Goal: Task Accomplishment & Management: Manage account settings

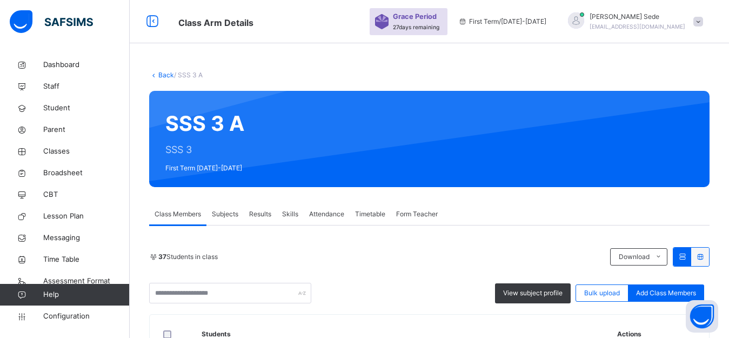
click at [224, 211] on span "Subjects" at bounding box center [225, 214] width 26 height 10
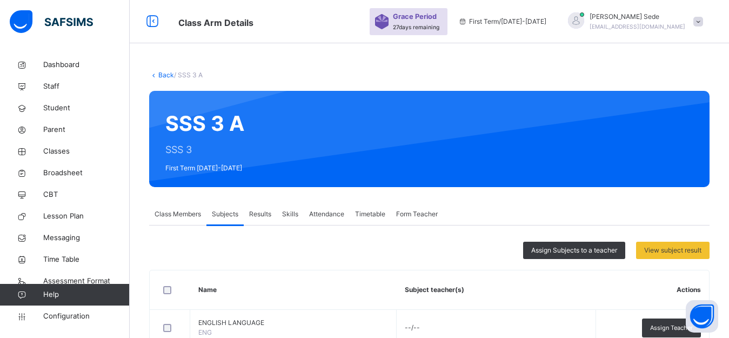
click at [179, 212] on span "Class Members" at bounding box center [178, 214] width 46 height 10
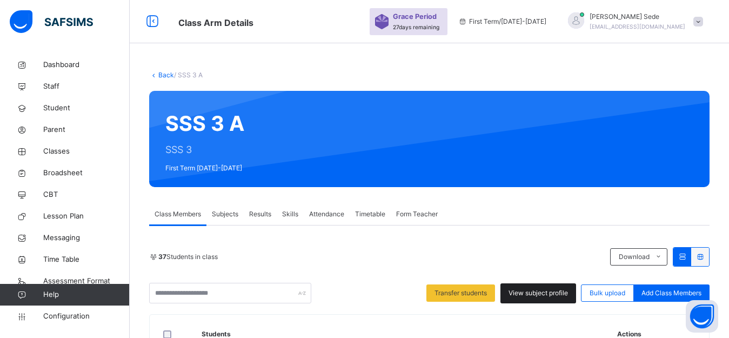
click at [542, 294] on span "View subject profile" at bounding box center [538, 293] width 59 height 10
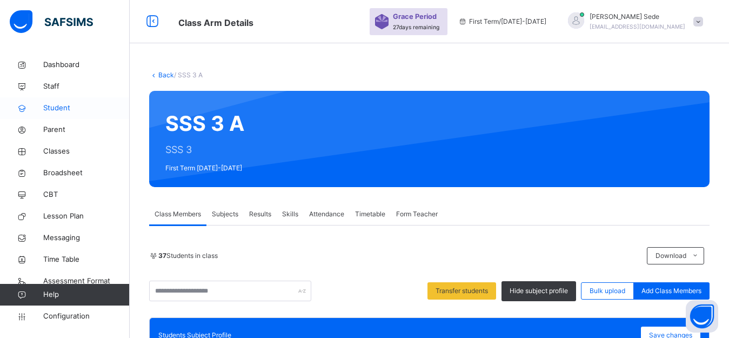
click at [63, 107] on span "Student" at bounding box center [86, 108] width 86 height 11
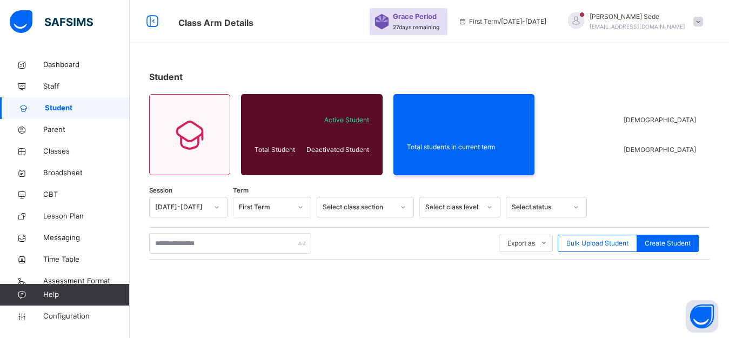
click at [218, 207] on icon at bounding box center [217, 207] width 4 height 2
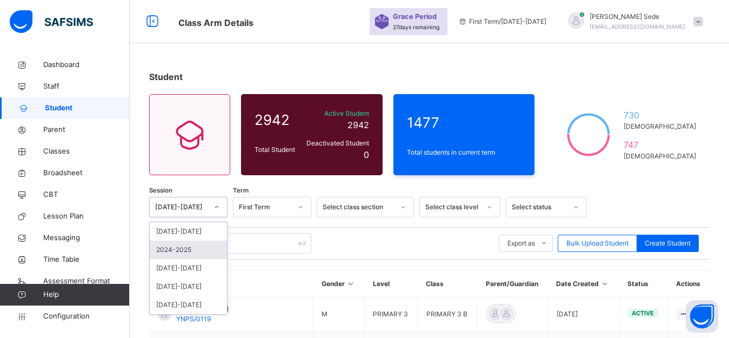
click at [188, 251] on div "2024-2025" at bounding box center [188, 250] width 77 height 18
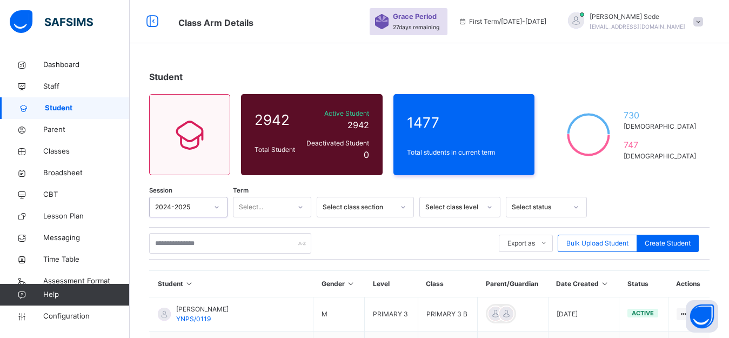
click at [302, 206] on icon at bounding box center [300, 207] width 6 height 11
click at [271, 269] on div "Third Term" at bounding box center [272, 268] width 77 height 18
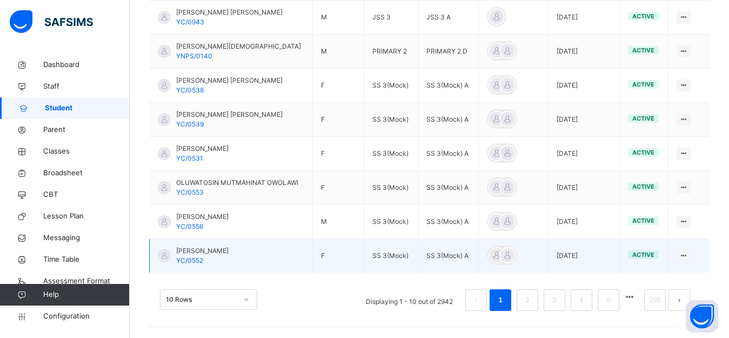
scroll to position [95, 0]
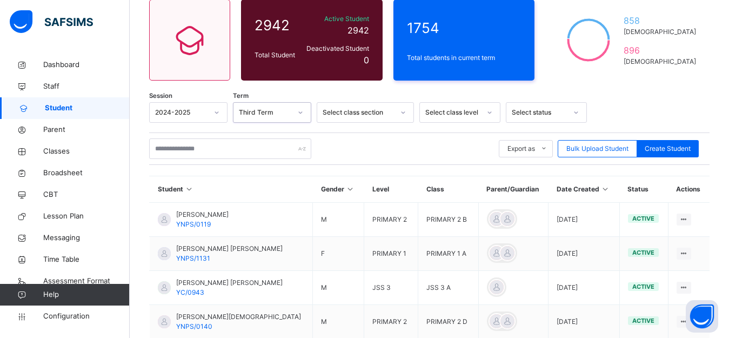
click at [405, 108] on icon at bounding box center [403, 112] width 6 height 11
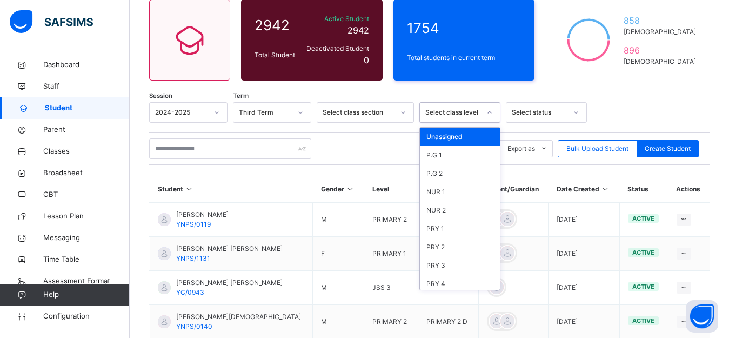
click at [492, 110] on icon at bounding box center [489, 112] width 6 height 11
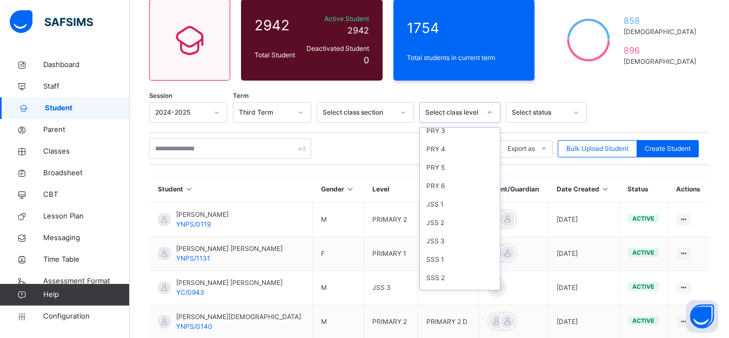
scroll to position [142, 0]
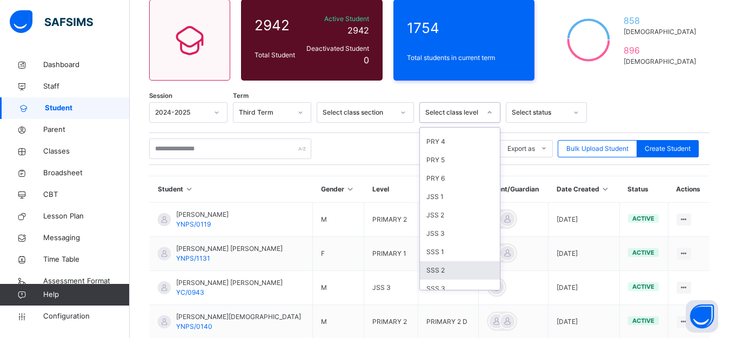
click at [434, 271] on div "SSS 2" at bounding box center [460, 270] width 80 height 18
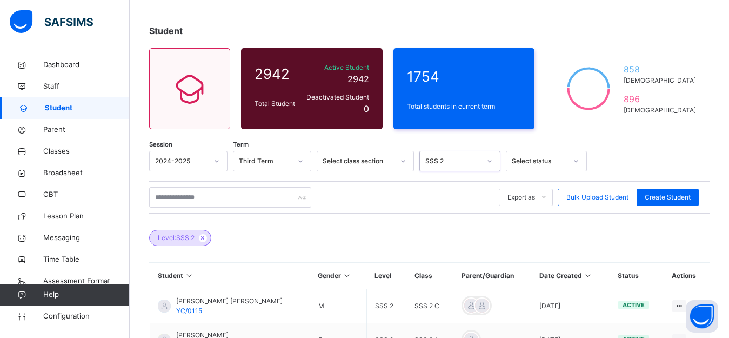
scroll to position [0, 0]
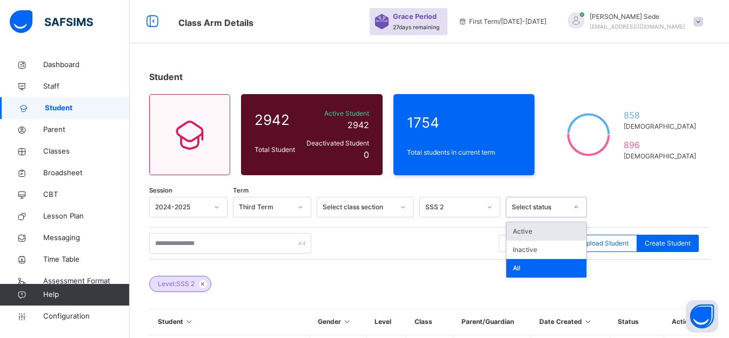
click at [579, 205] on icon at bounding box center [576, 207] width 6 height 11
click at [532, 232] on div "Active" at bounding box center [546, 231] width 80 height 18
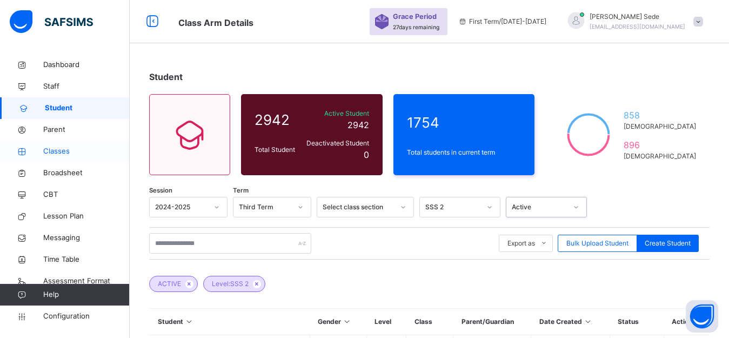
click at [56, 150] on span "Classes" at bounding box center [86, 151] width 86 height 11
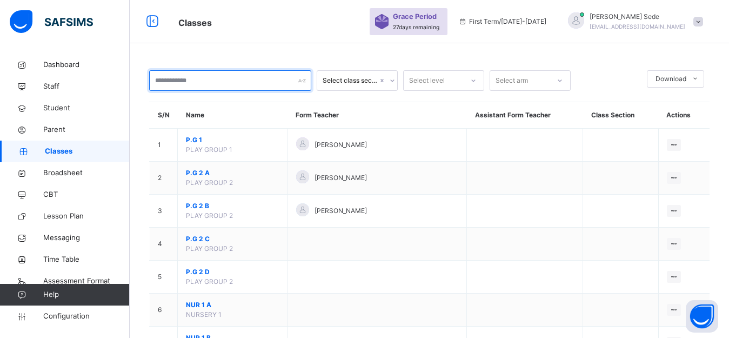
click at [284, 79] on input "text" at bounding box center [230, 80] width 162 height 21
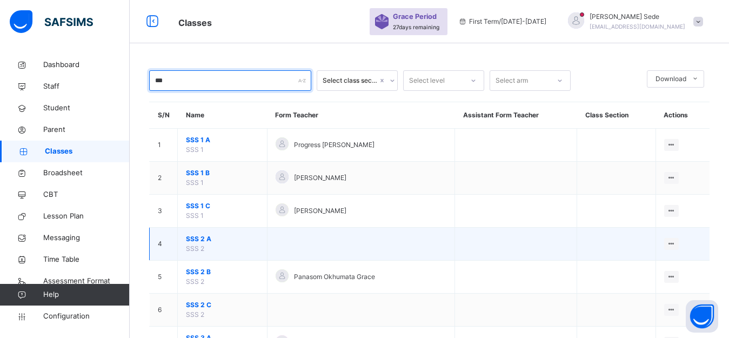
type input "***"
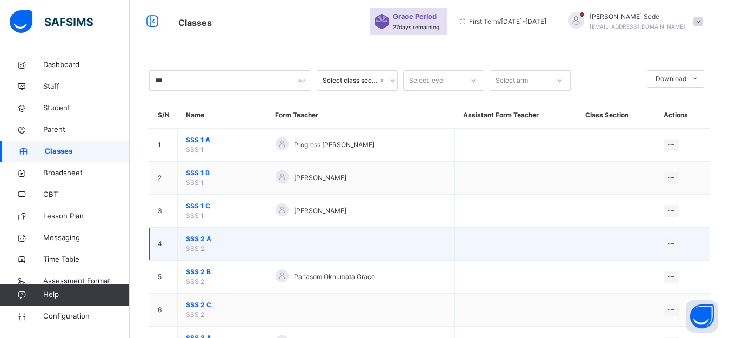
click at [202, 237] on span "SSS 2 A" at bounding box center [222, 239] width 73 height 10
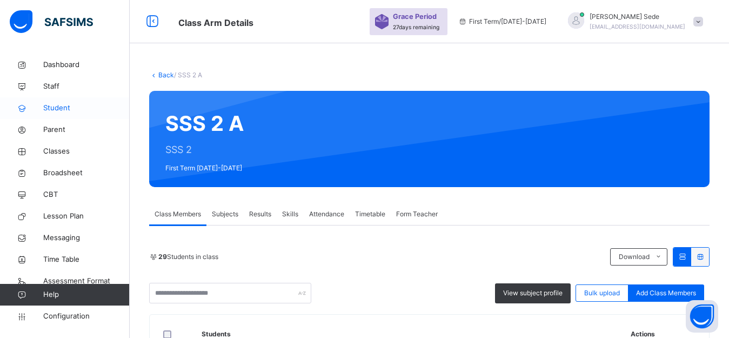
click at [52, 109] on span "Student" at bounding box center [86, 108] width 86 height 11
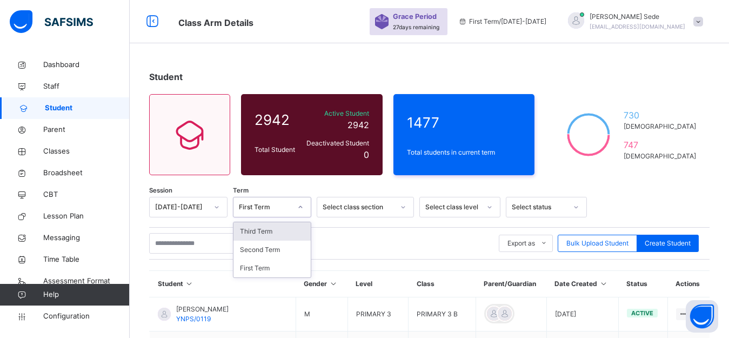
click at [300, 205] on icon at bounding box center [300, 207] width 6 height 11
click at [216, 205] on icon at bounding box center [217, 207] width 6 height 11
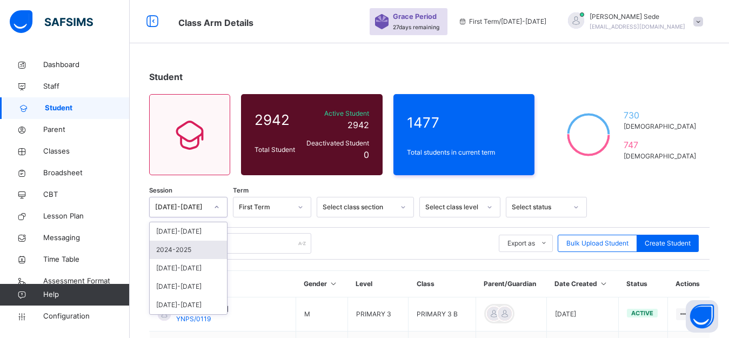
click at [186, 250] on div "2024-2025" at bounding box center [188, 250] width 77 height 18
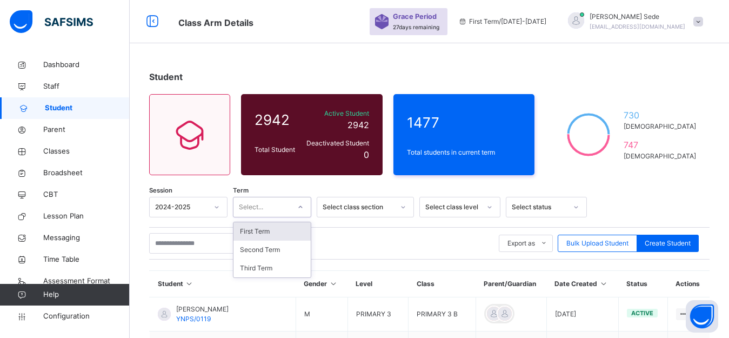
click at [302, 204] on icon at bounding box center [300, 207] width 6 height 11
click at [273, 270] on div "Third Term" at bounding box center [272, 268] width 77 height 18
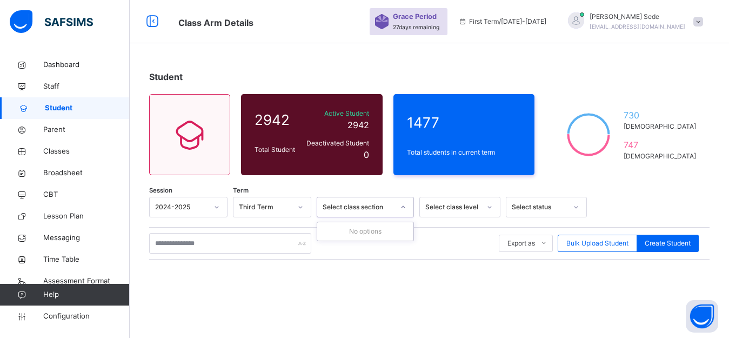
click at [403, 205] on icon at bounding box center [403, 207] width 6 height 11
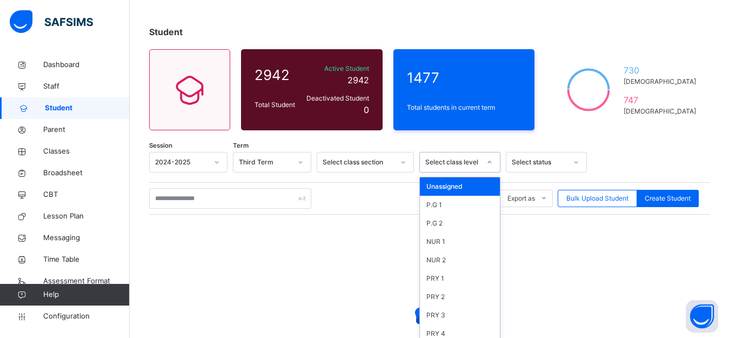
click at [494, 172] on div "option Unassigned focused, 1 of 34. 34 results available. Use Up and Down to ch…" at bounding box center [459, 162] width 81 height 21
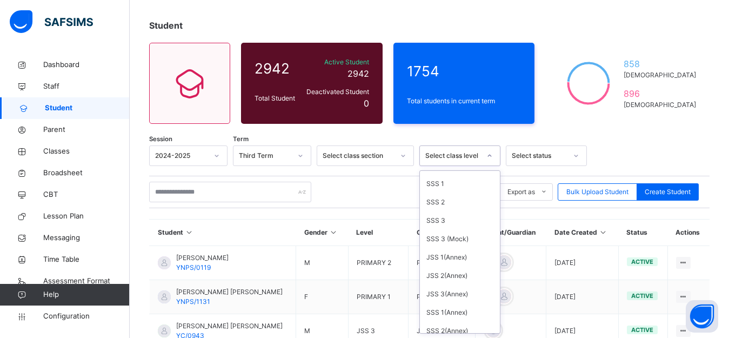
scroll to position [246, 0]
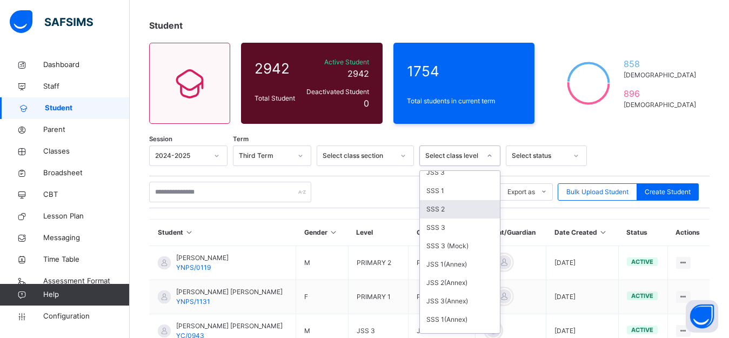
click at [450, 209] on div "SSS 2" at bounding box center [460, 209] width 80 height 18
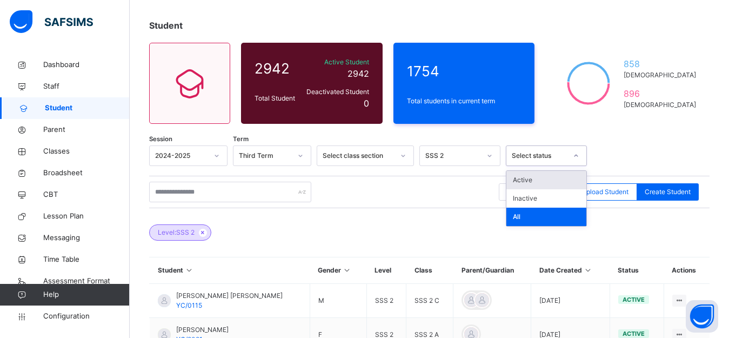
click at [577, 152] on icon at bounding box center [576, 155] width 6 height 11
click at [535, 180] on div "Active" at bounding box center [546, 180] width 80 height 18
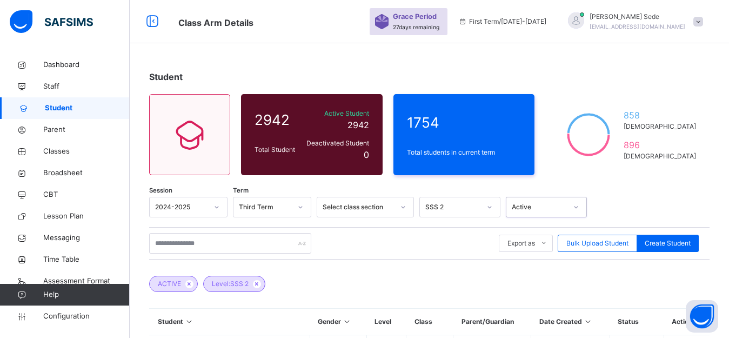
scroll to position [270, 0]
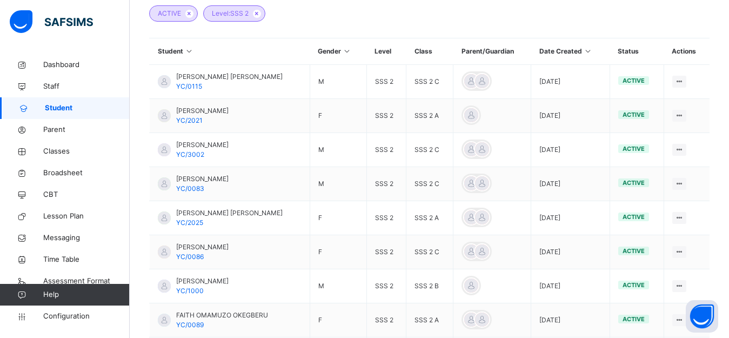
click at [191, 50] on icon at bounding box center [189, 51] width 9 height 8
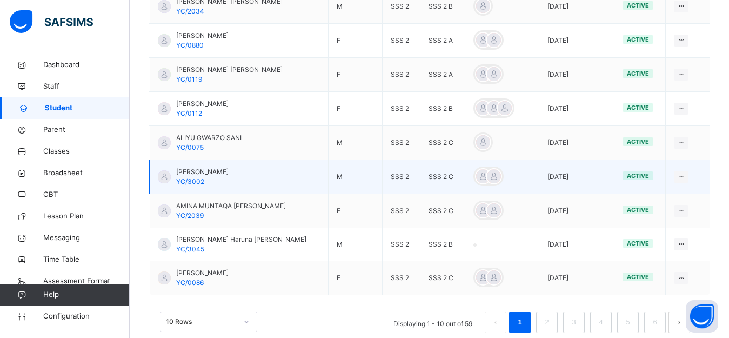
scroll to position [402, 0]
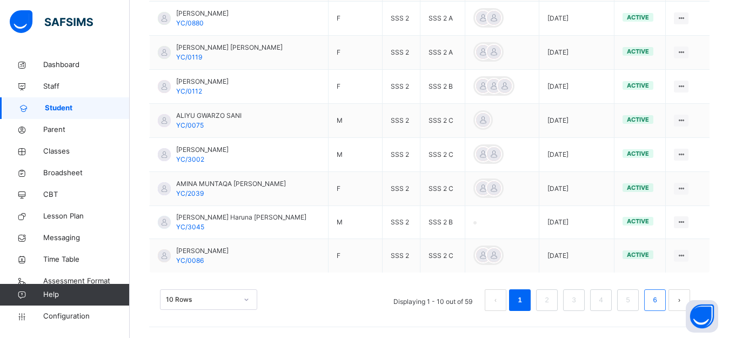
click at [666, 297] on li "6" at bounding box center [655, 300] width 22 height 22
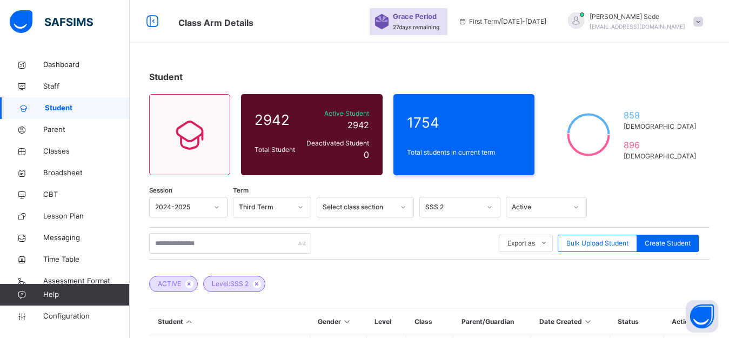
scroll to position [270, 0]
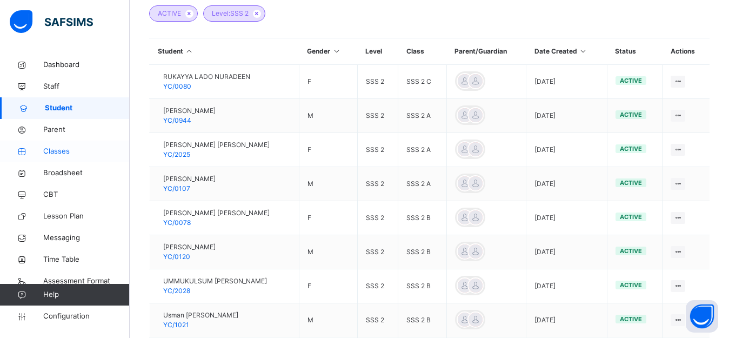
click at [68, 154] on span "Classes" at bounding box center [86, 151] width 86 height 11
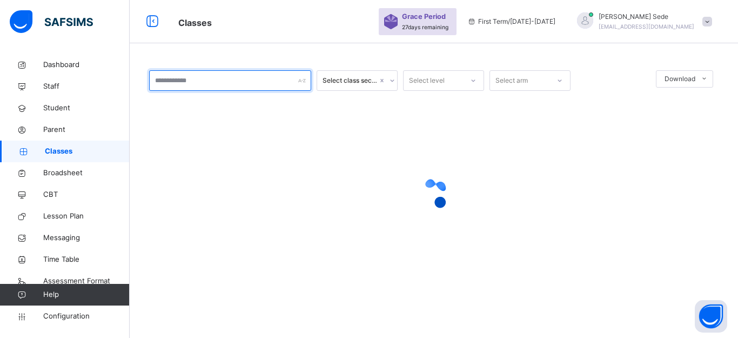
click at [299, 81] on div at bounding box center [230, 80] width 162 height 21
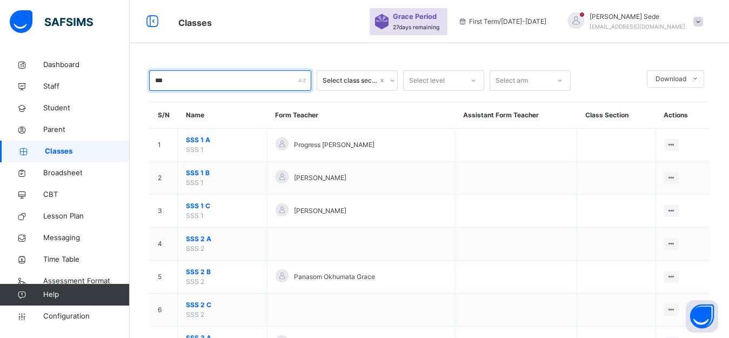
type input "***"
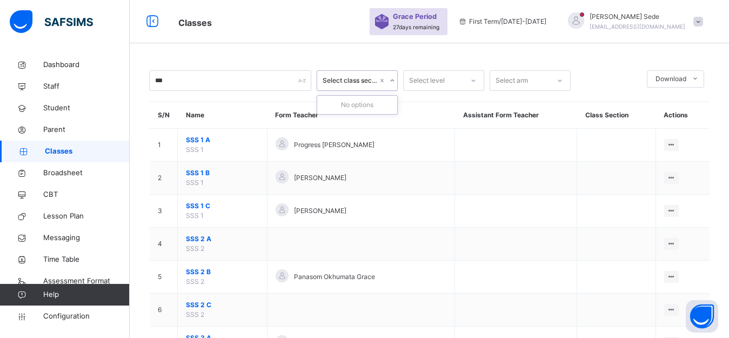
click at [394, 81] on icon at bounding box center [392, 80] width 6 height 11
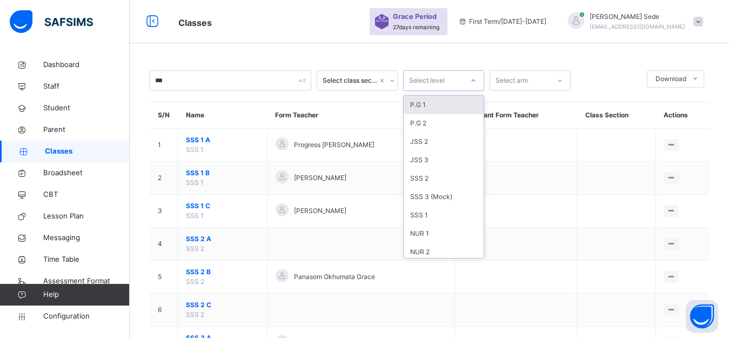
click at [477, 82] on div at bounding box center [473, 80] width 18 height 17
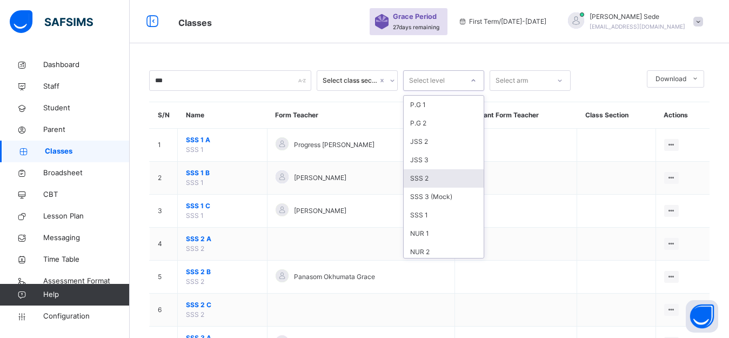
click at [425, 177] on div "SSS 2" at bounding box center [444, 178] width 80 height 18
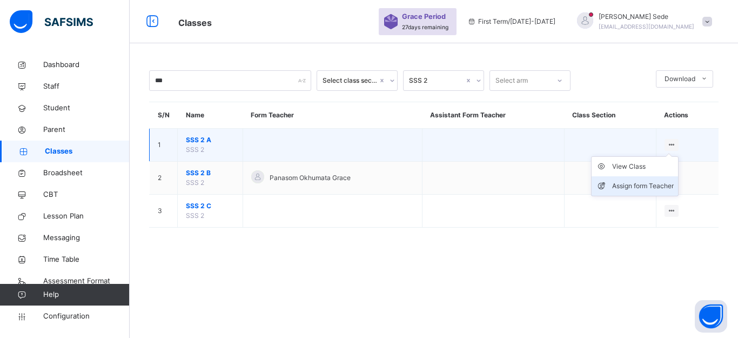
click at [648, 187] on div "Assign form Teacher" at bounding box center [643, 186] width 62 height 11
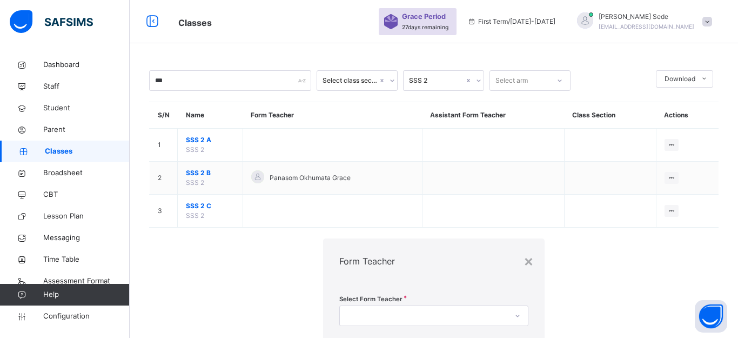
click at [403, 308] on div at bounding box center [424, 316] width 168 height 17
type input "*****"
click at [515, 310] on icon at bounding box center [518, 315] width 6 height 11
click at [377, 308] on div "Select form teacher's name" at bounding box center [424, 316] width 168 height 17
type input "****"
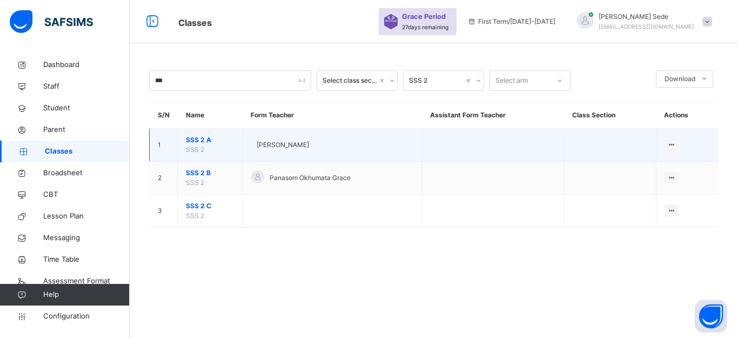
click at [251, 145] on div at bounding box center [251, 145] width 0 height 0
click at [308, 146] on span "[PERSON_NAME]" at bounding box center [283, 145] width 52 height 10
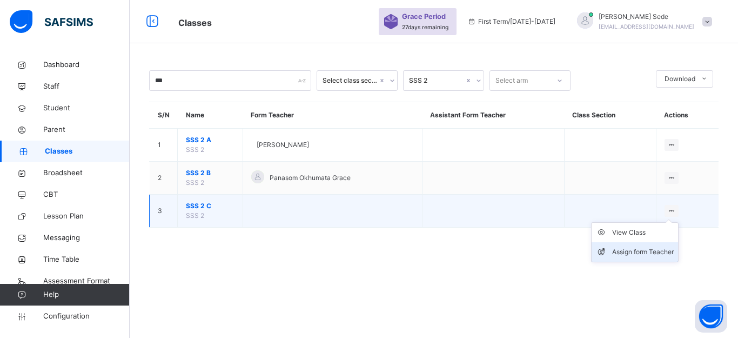
click at [654, 254] on div "Assign form Teacher" at bounding box center [643, 251] width 62 height 11
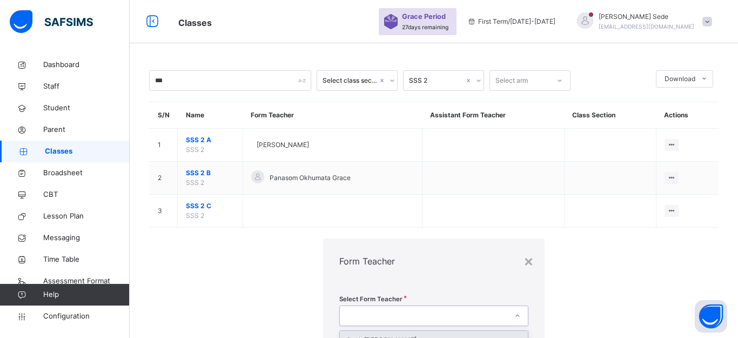
click at [340, 308] on div at bounding box center [424, 316] width 168 height 17
type input "********"
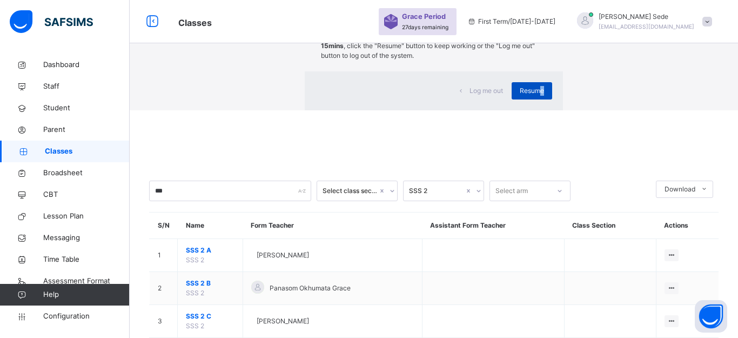
click at [512, 99] on div "Resume" at bounding box center [532, 90] width 41 height 17
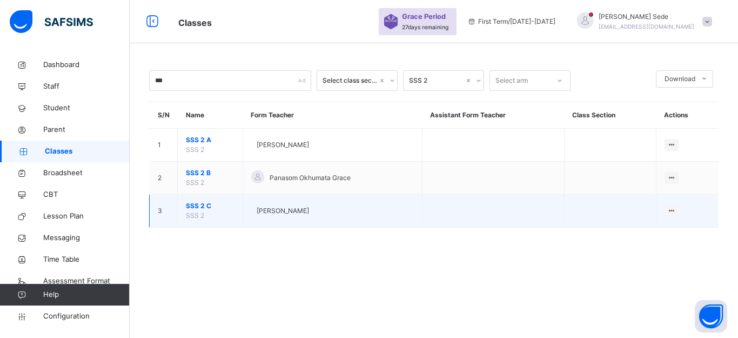
click at [201, 206] on span "SSS 2 C" at bounding box center [210, 206] width 49 height 10
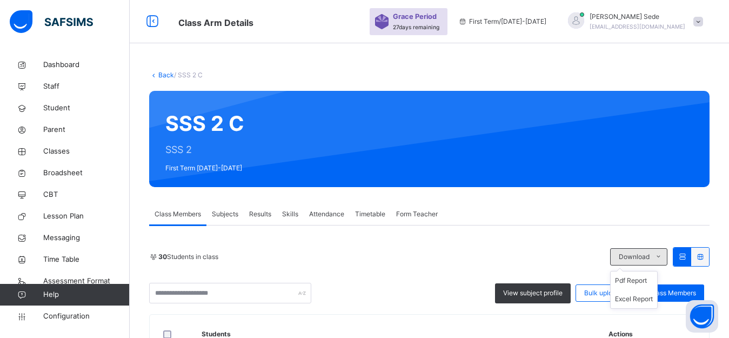
click at [663, 255] on icon at bounding box center [659, 256] width 8 height 9
click at [645, 279] on li "Pdf Report" at bounding box center [634, 280] width 46 height 18
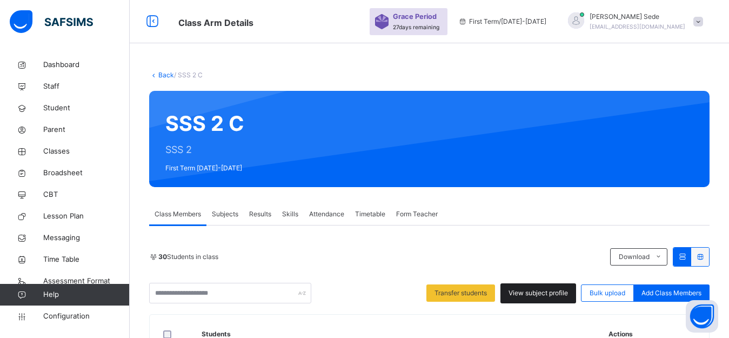
click at [568, 294] on span "View subject profile" at bounding box center [538, 293] width 59 height 10
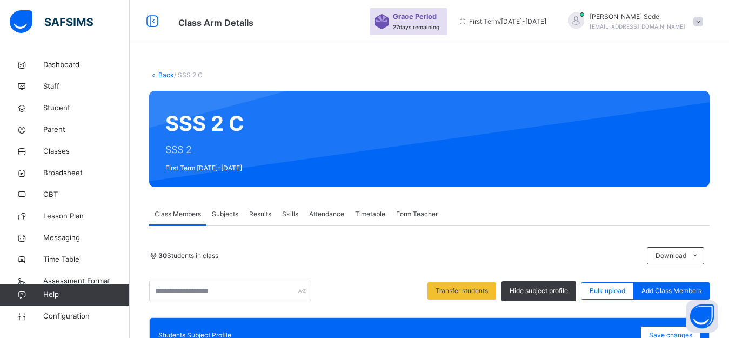
scroll to position [270, 0]
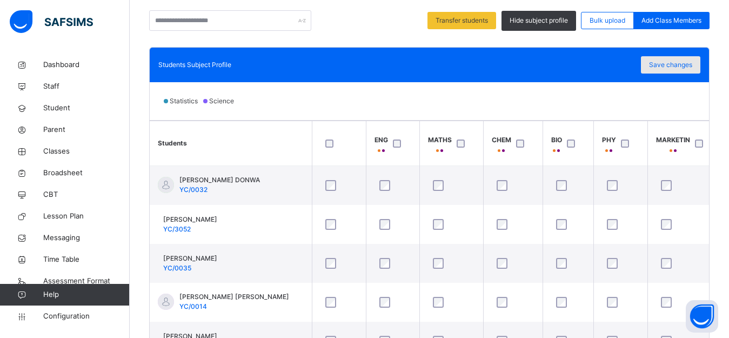
click at [692, 62] on span "Save changes" at bounding box center [670, 65] width 43 height 10
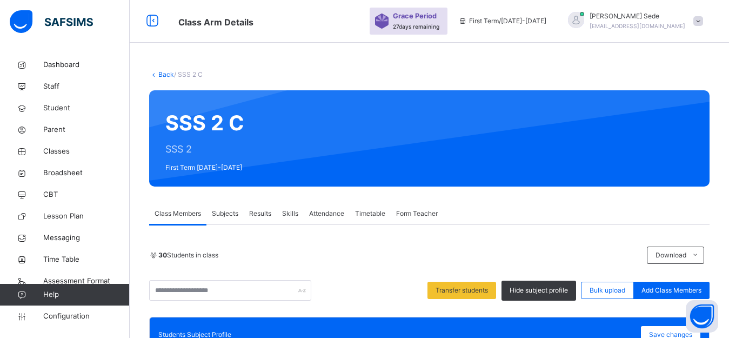
scroll to position [0, 0]
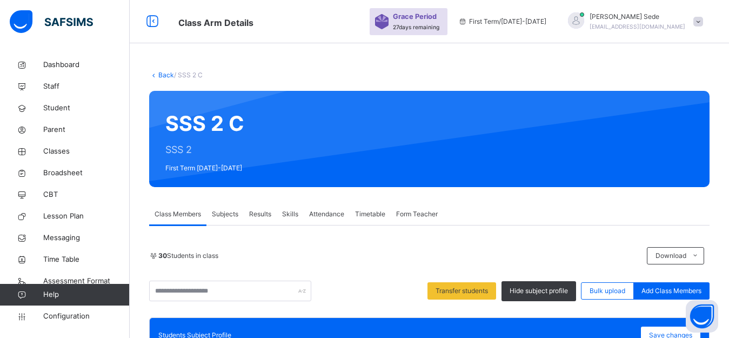
drag, startPoint x: 672, startPoint y: 331, endPoint x: 664, endPoint y: 311, distance: 21.6
click at [672, 332] on span "Save changes" at bounding box center [670, 335] width 43 height 10
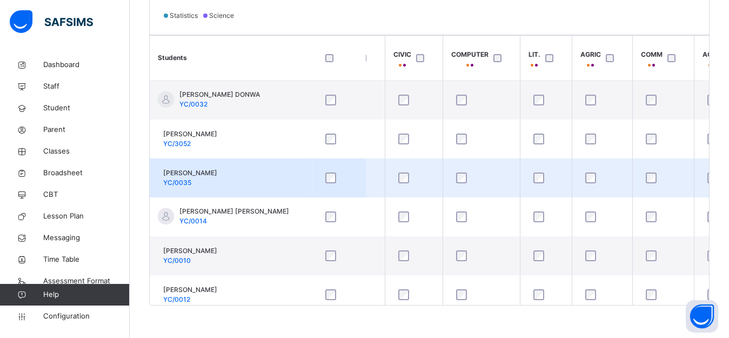
scroll to position [85, 0]
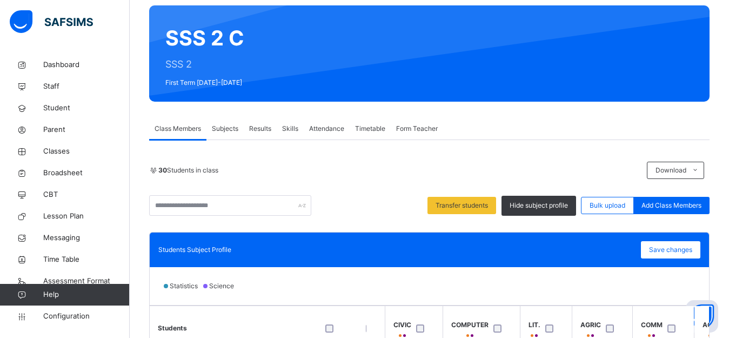
click at [223, 131] on span "Subjects" at bounding box center [225, 129] width 26 height 10
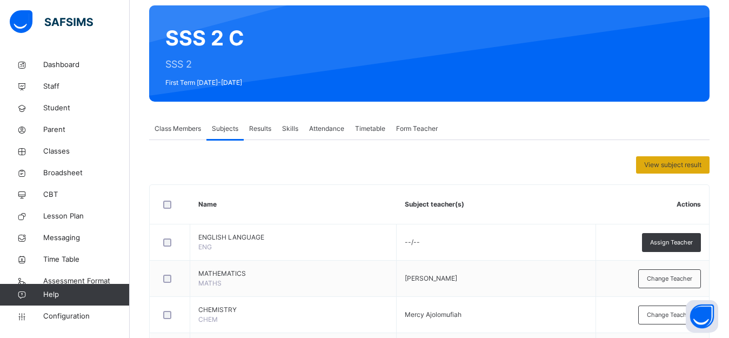
click at [679, 165] on span "View subject result" at bounding box center [672, 165] width 57 height 10
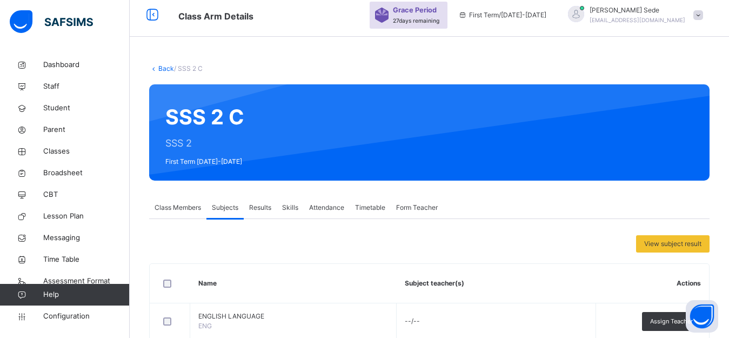
scroll to position [0, 0]
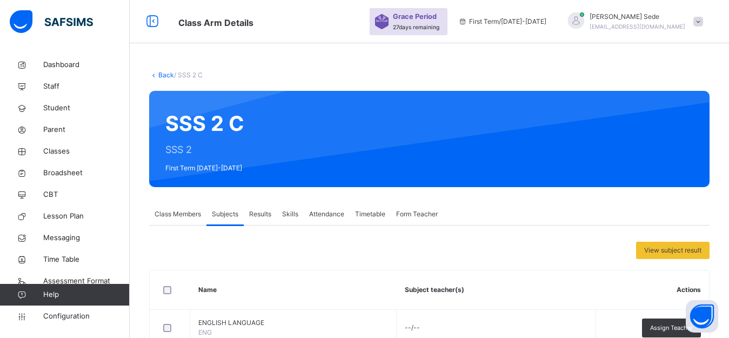
click at [201, 165] on div "SSS 2 C SSS 2 First Term 2025-2026" at bounding box center [429, 139] width 561 height 96
click at [179, 168] on div "SSS 2 C SSS 2 First Term 2025-2026" at bounding box center [429, 139] width 561 height 96
click at [60, 152] on span "Classes" at bounding box center [86, 151] width 86 height 11
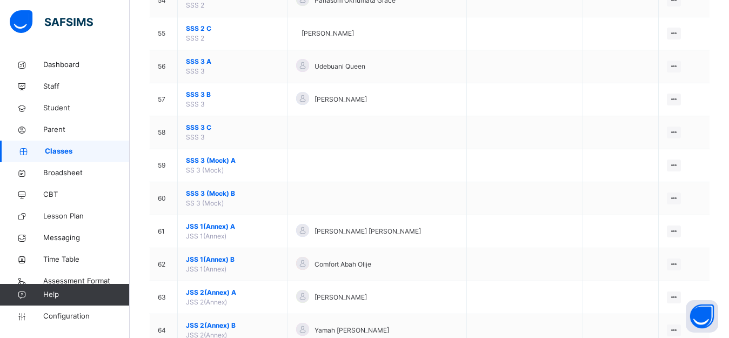
scroll to position [1622, 0]
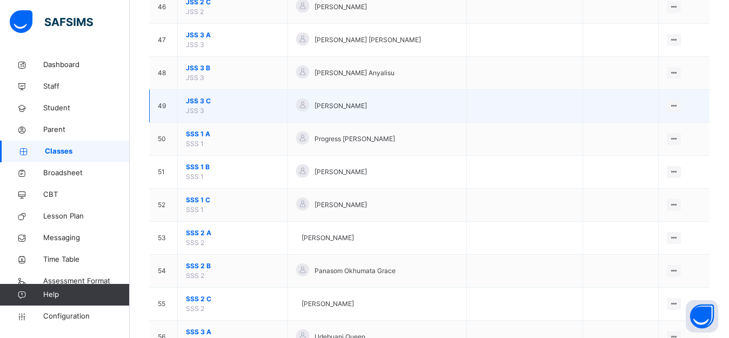
click at [199, 103] on span "JSS 3 C" at bounding box center [233, 101] width 94 height 10
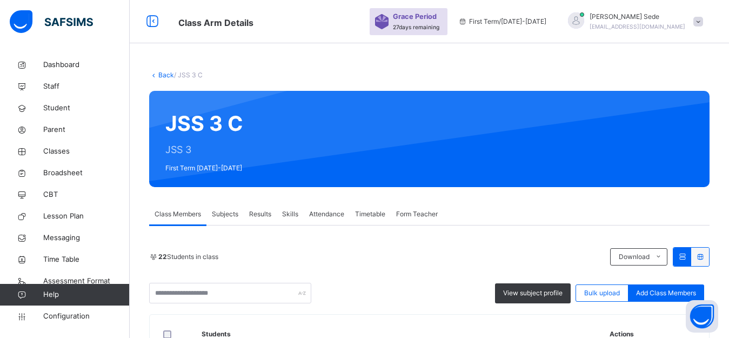
scroll to position [270, 0]
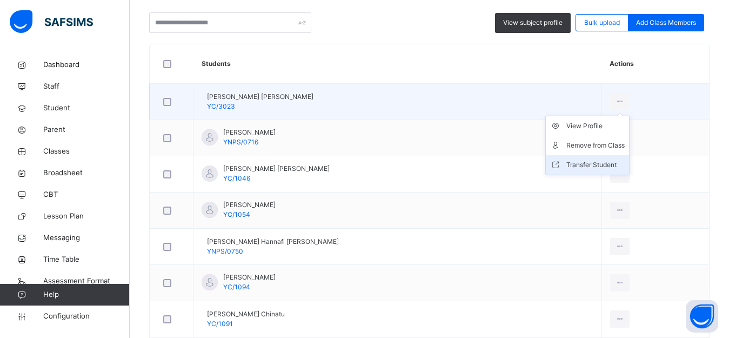
click at [608, 165] on div "Transfer Student" at bounding box center [595, 164] width 58 height 11
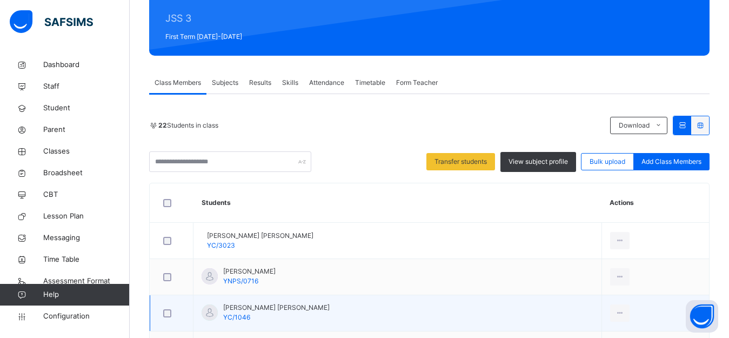
scroll to position [62, 0]
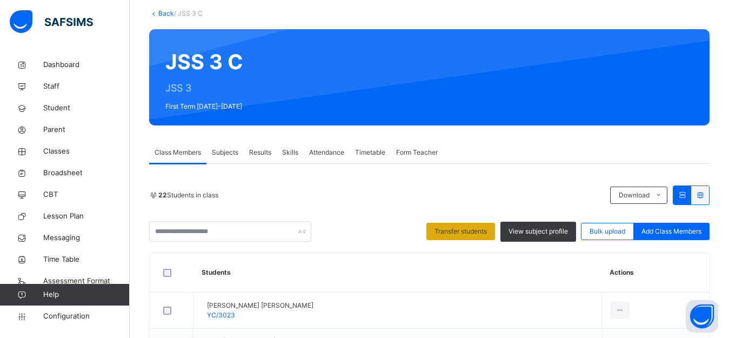
click at [471, 235] on span "Transfer students" at bounding box center [461, 231] width 52 height 10
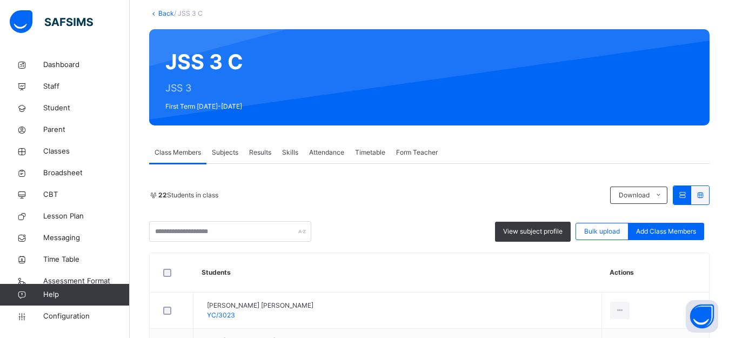
scroll to position [0, 0]
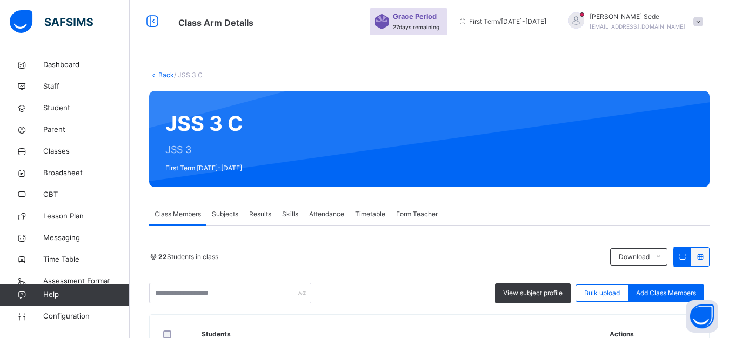
click at [222, 212] on span "Subjects" at bounding box center [225, 214] width 26 height 10
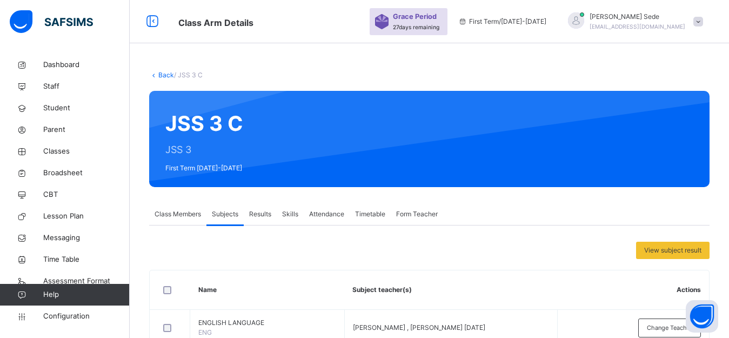
scroll to position [270, 0]
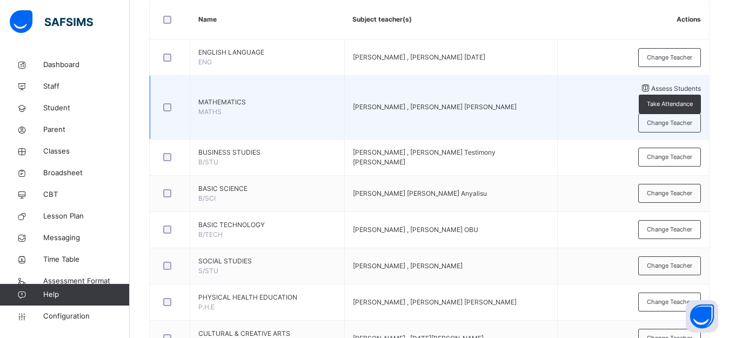
click at [651, 91] on span "Assess Students" at bounding box center [676, 88] width 50 height 8
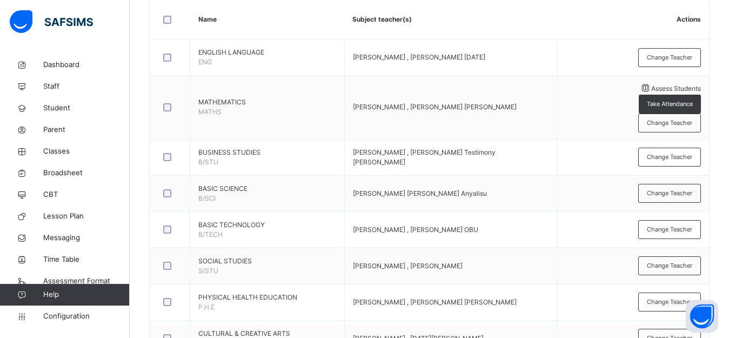
click at [56, 109] on span "Student" at bounding box center [86, 108] width 86 height 11
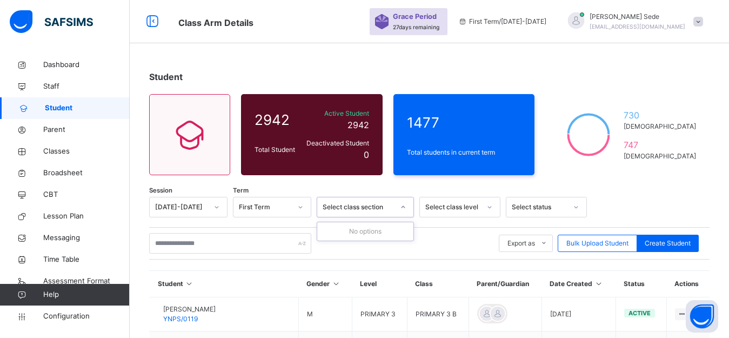
click at [406, 203] on div at bounding box center [403, 206] width 18 height 17
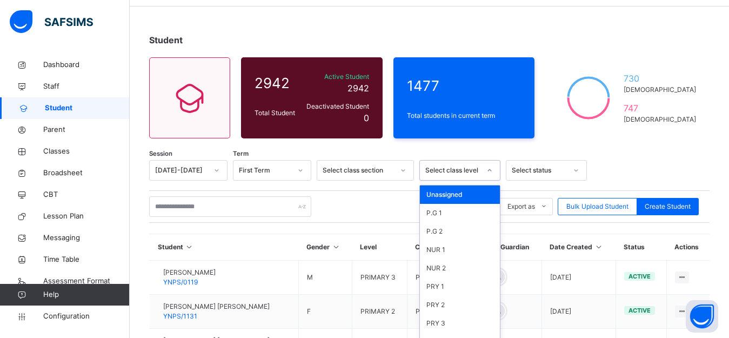
click at [490, 181] on div "option Unassigned focused, 1 of 34. 34 results available. Use Up and Down to ch…" at bounding box center [459, 170] width 81 height 21
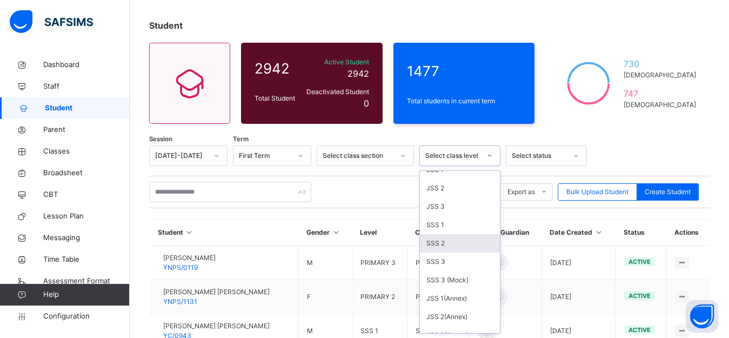
scroll to position [205, 0]
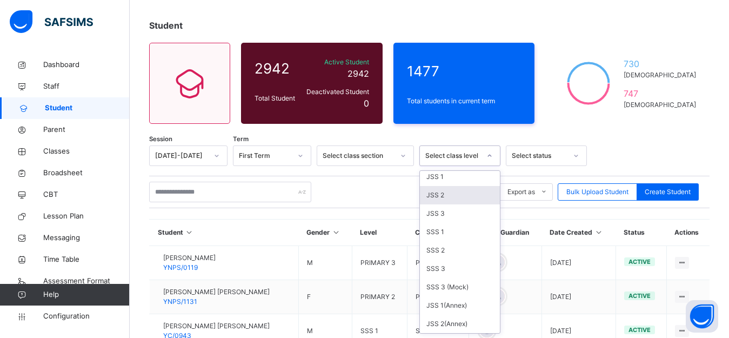
click at [442, 196] on div "JSS 2" at bounding box center [460, 195] width 80 height 18
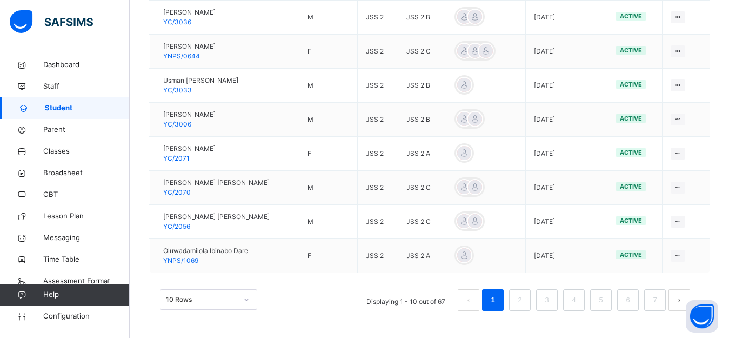
scroll to position [0, 0]
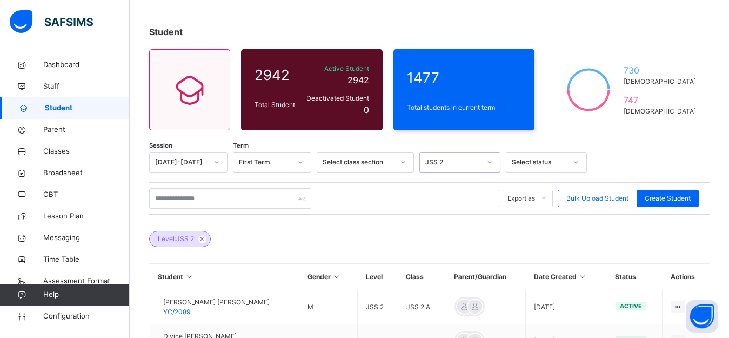
click at [492, 172] on div "option JSS 2, selected. 0 results available. Select is focused ,type to refine …" at bounding box center [459, 162] width 81 height 21
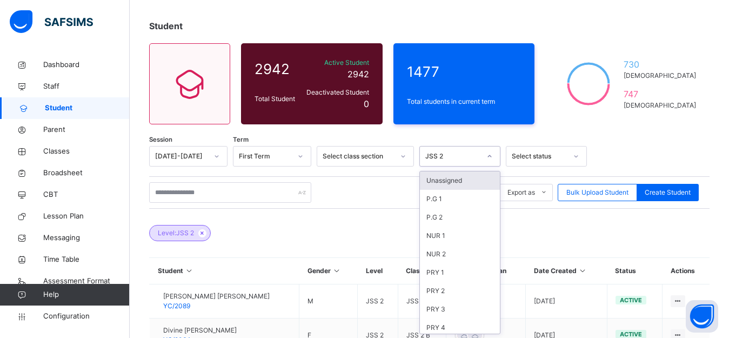
scroll to position [51, 0]
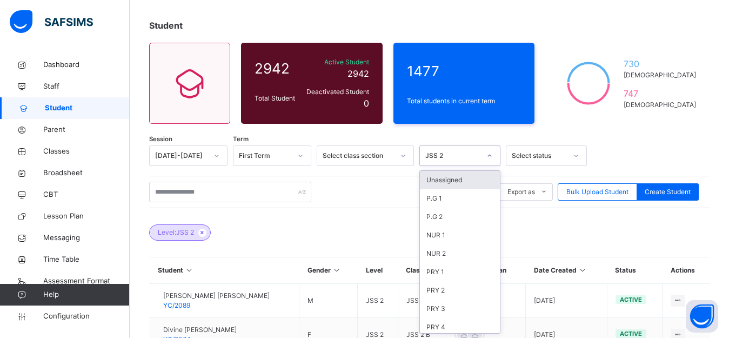
click at [535, 218] on div "Level: JSS 2" at bounding box center [429, 227] width 561 height 38
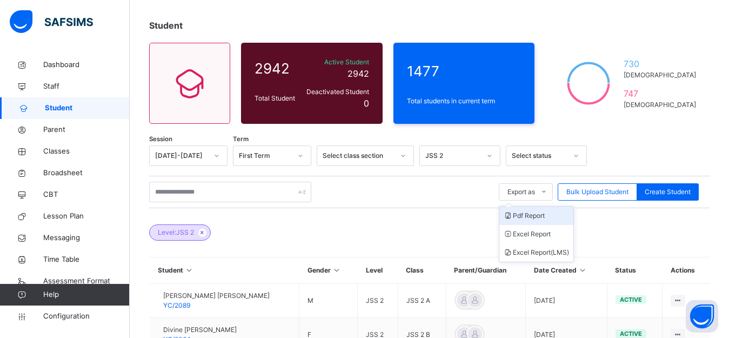
click at [544, 216] on li "Pdf Report" at bounding box center [536, 215] width 74 height 18
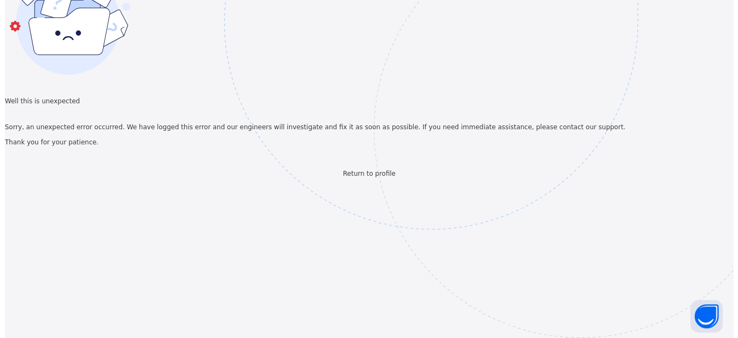
scroll to position [0, 0]
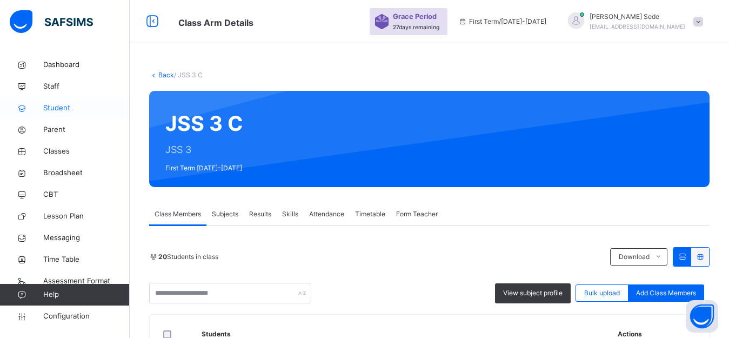
click at [57, 108] on span "Student" at bounding box center [86, 108] width 86 height 11
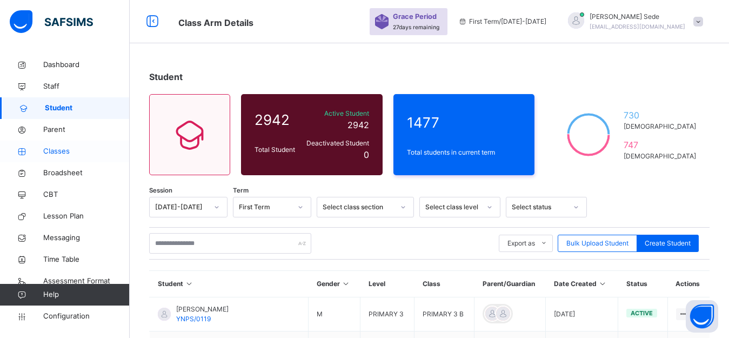
click at [59, 151] on span "Classes" at bounding box center [86, 151] width 86 height 11
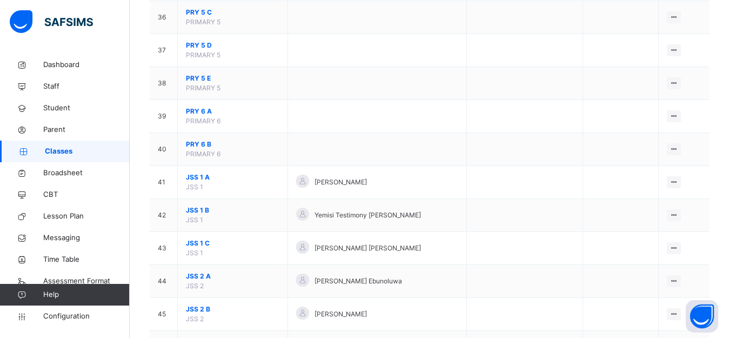
scroll to position [1622, 0]
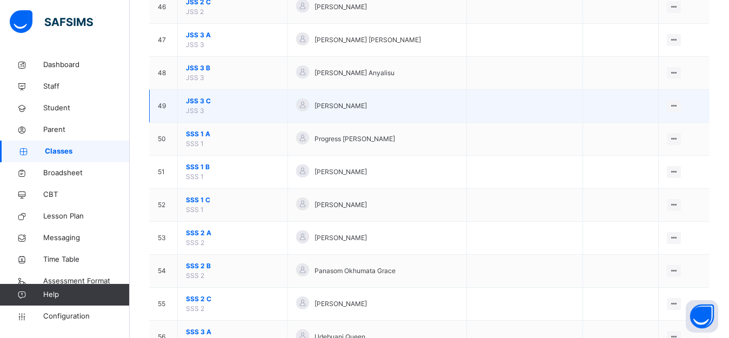
click at [211, 102] on span "JSS 3 C" at bounding box center [233, 101] width 94 height 10
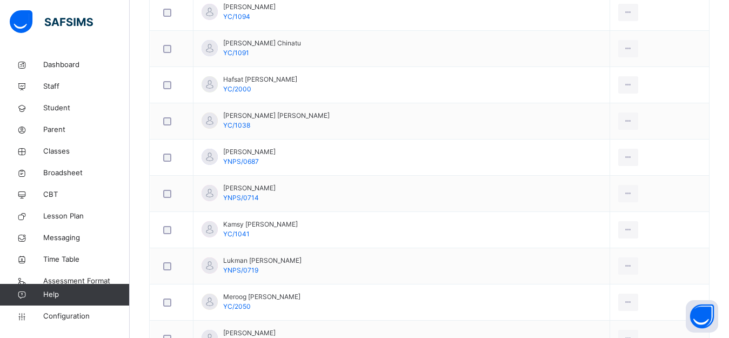
scroll to position [209, 0]
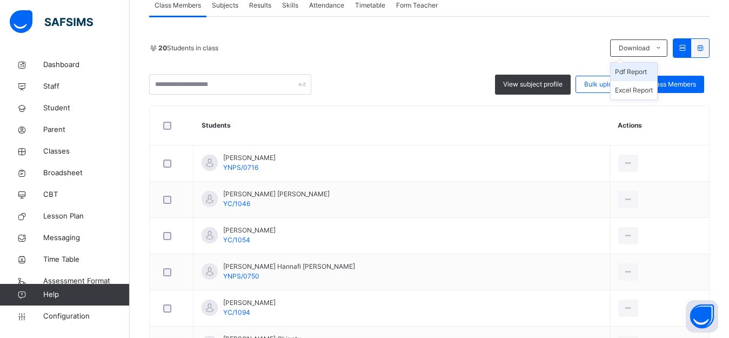
click at [643, 72] on li "Pdf Report" at bounding box center [634, 72] width 46 height 18
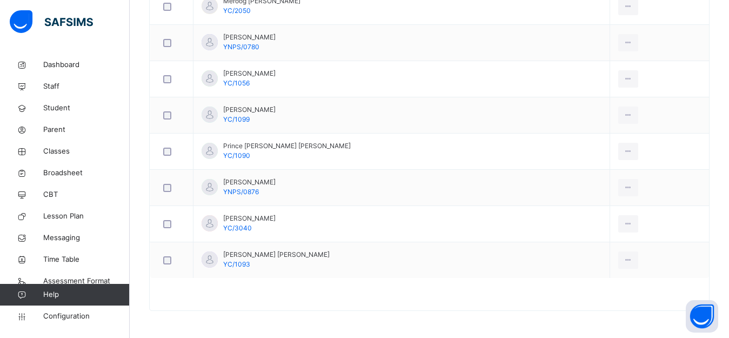
scroll to position [0, 0]
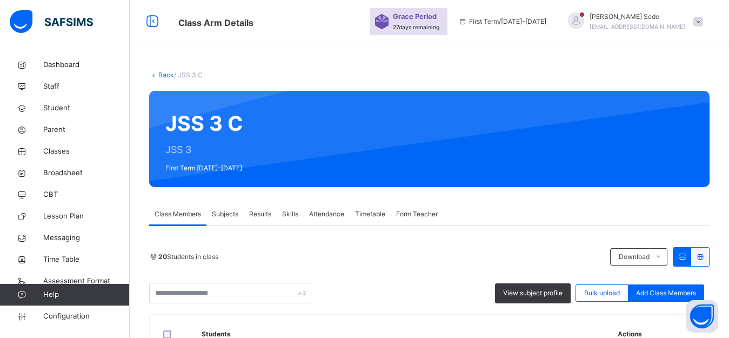
click at [166, 75] on link "Back" at bounding box center [166, 75] width 16 height 8
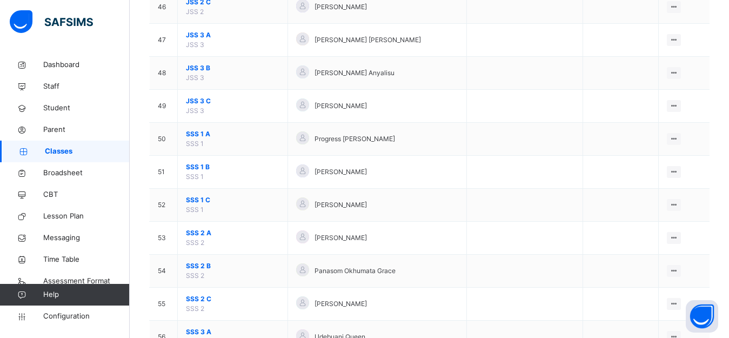
scroll to position [1351, 0]
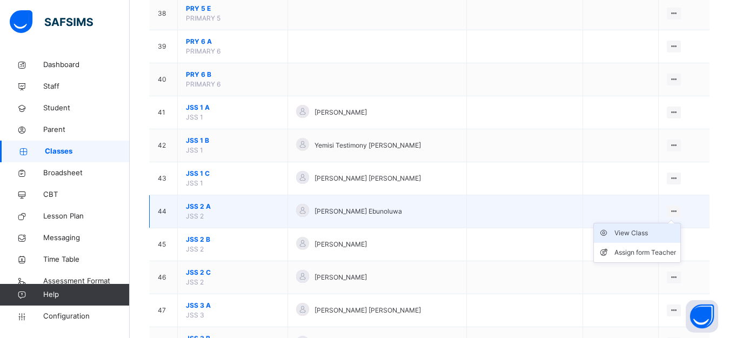
click at [642, 233] on div "View Class" at bounding box center [646, 233] width 62 height 11
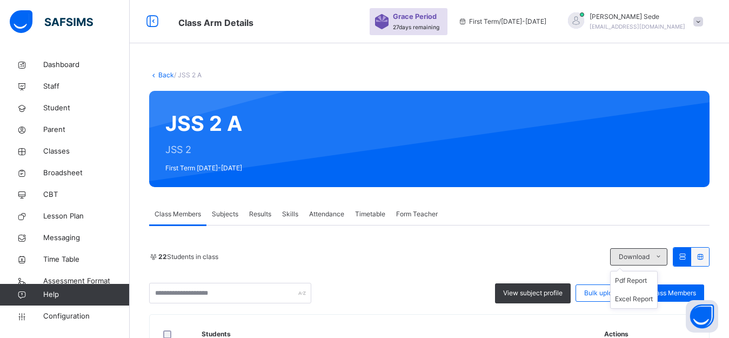
click at [663, 256] on icon at bounding box center [659, 256] width 8 height 9
click at [643, 279] on li "Pdf Report" at bounding box center [634, 280] width 46 height 18
click at [163, 78] on link "Back" at bounding box center [166, 75] width 16 height 8
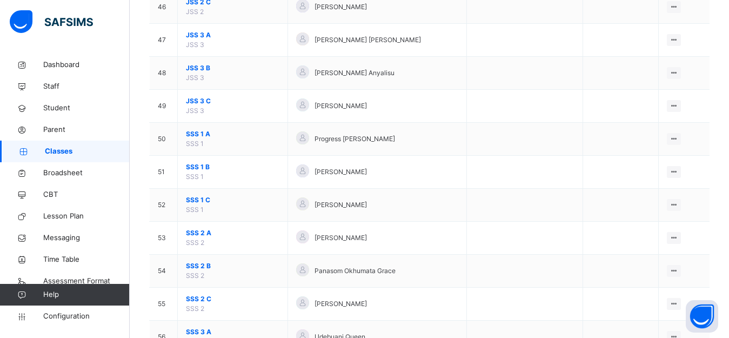
scroll to position [1351, 0]
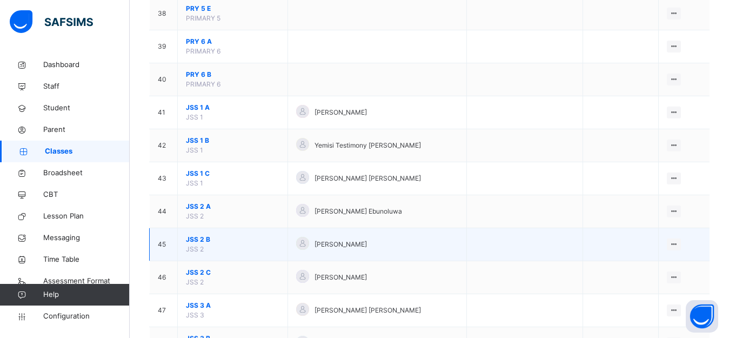
click at [198, 241] on span "JSS 2 B" at bounding box center [233, 240] width 94 height 10
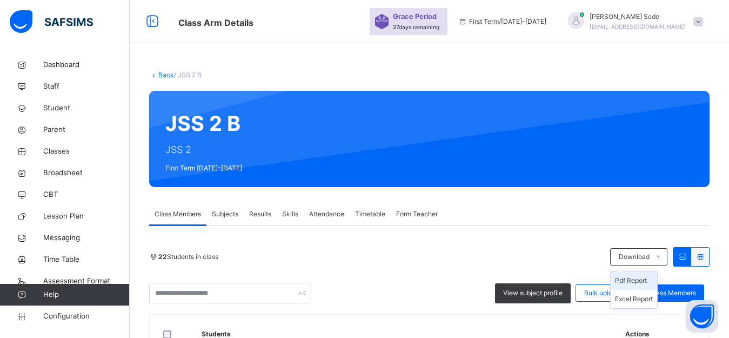
click at [638, 281] on li "Pdf Report" at bounding box center [634, 280] width 46 height 18
click at [641, 277] on li "Pdf Report" at bounding box center [634, 280] width 46 height 18
click at [162, 76] on link "Back" at bounding box center [166, 75] width 16 height 8
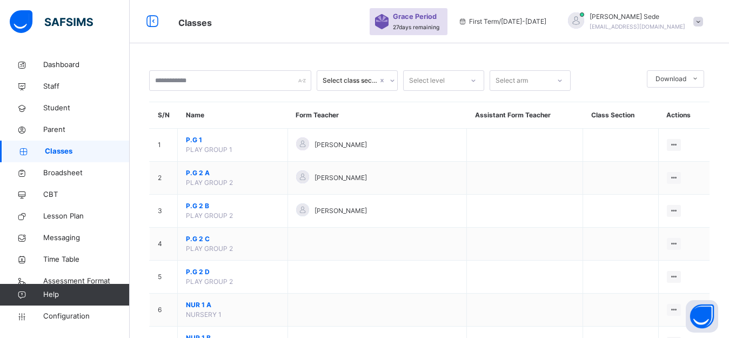
scroll to position [1622, 0]
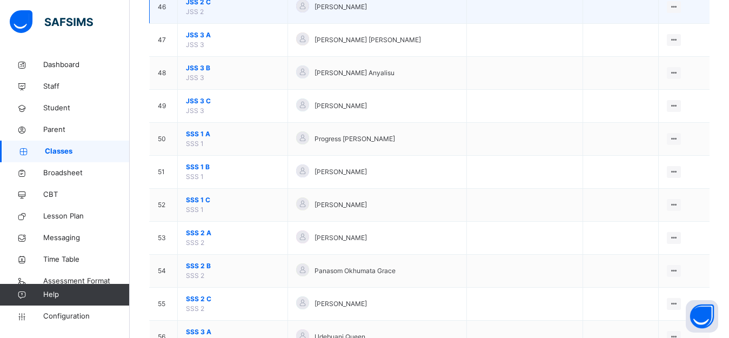
click at [201, 2] on span "JSS 2 C" at bounding box center [233, 2] width 94 height 10
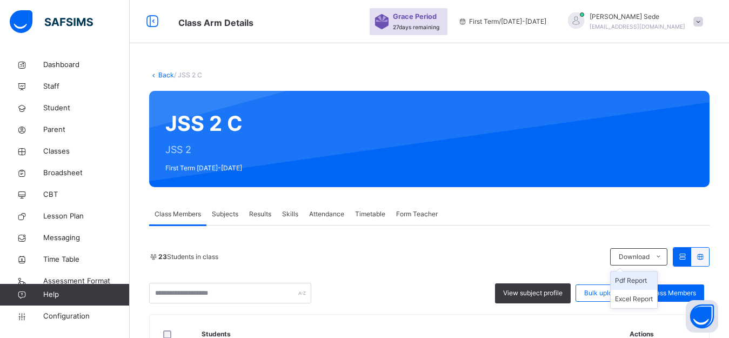
click at [642, 280] on li "Pdf Report" at bounding box center [634, 280] width 46 height 18
click at [638, 281] on li "Pdf Report" at bounding box center [634, 280] width 46 height 18
click at [165, 78] on link "Back" at bounding box center [166, 75] width 16 height 8
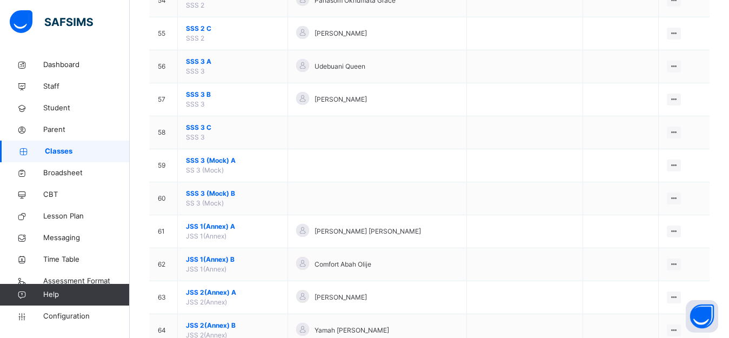
scroll to position [1622, 0]
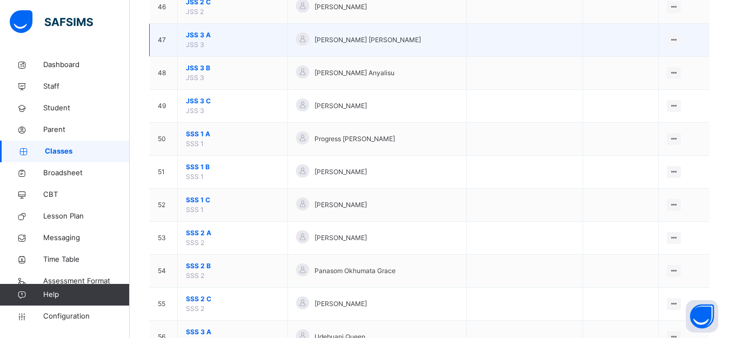
click at [192, 33] on span "JSS 3 A" at bounding box center [233, 35] width 94 height 10
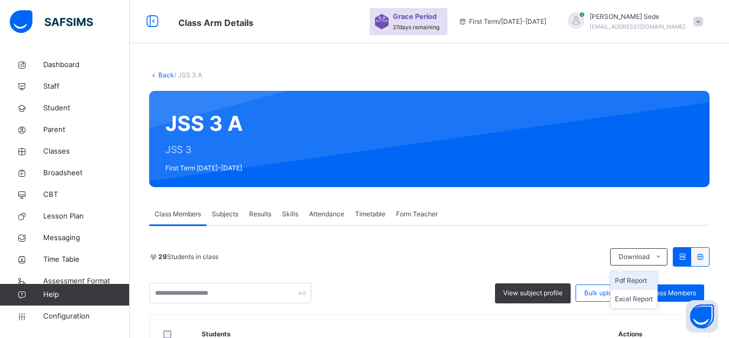
click at [648, 278] on li "Pdf Report" at bounding box center [634, 280] width 46 height 18
click at [165, 75] on link "Back" at bounding box center [166, 75] width 16 height 8
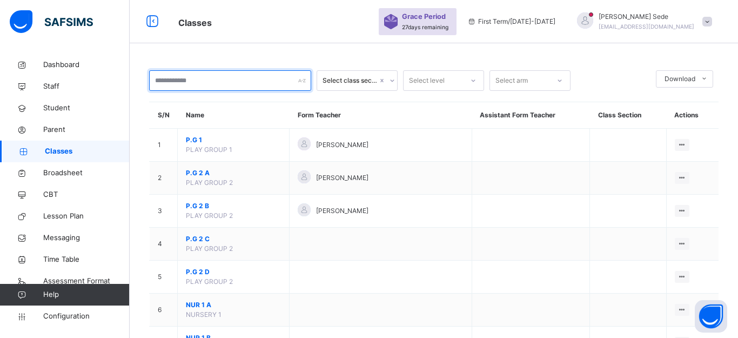
click at [283, 81] on input "text" at bounding box center [230, 80] width 162 height 21
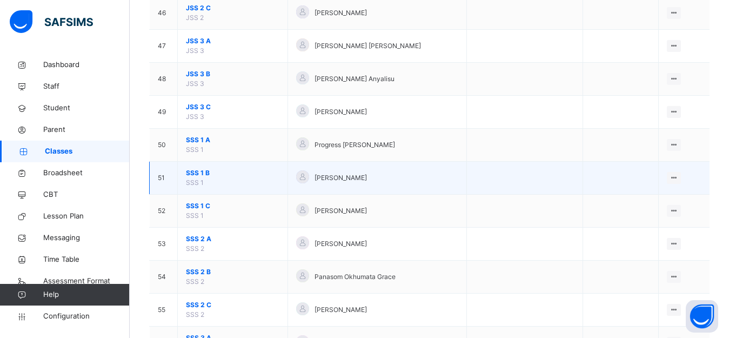
scroll to position [1622, 0]
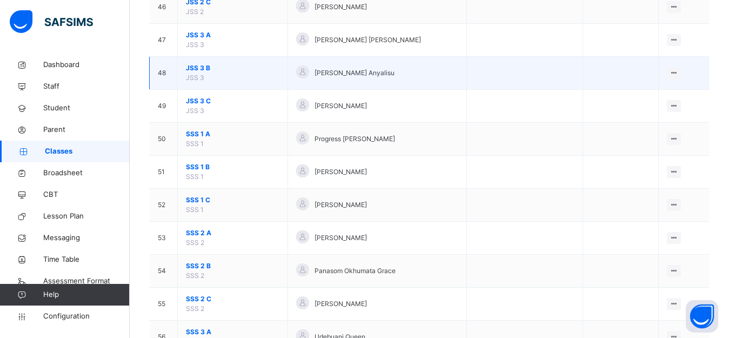
click at [196, 67] on span "JSS 3 B" at bounding box center [233, 68] width 94 height 10
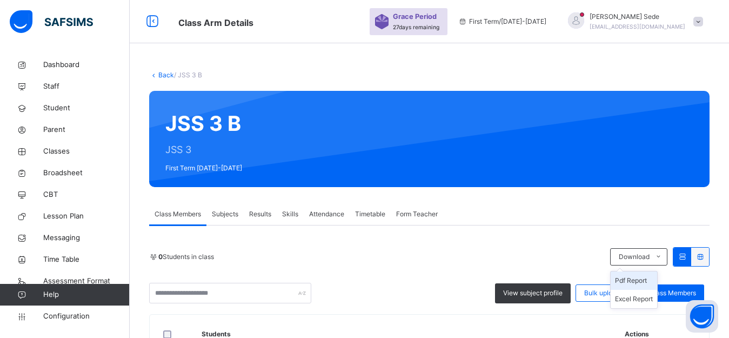
click at [648, 279] on li "Pdf Report" at bounding box center [634, 280] width 46 height 18
click at [649, 281] on li "Pdf Report" at bounding box center [634, 280] width 46 height 18
click at [641, 281] on li "Pdf Report" at bounding box center [634, 280] width 46 height 18
click at [162, 75] on link "Back" at bounding box center [166, 75] width 16 height 8
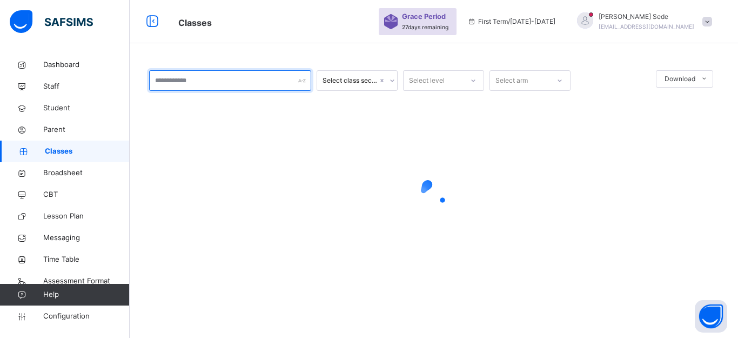
click at [228, 82] on input "text" at bounding box center [230, 80] width 162 height 21
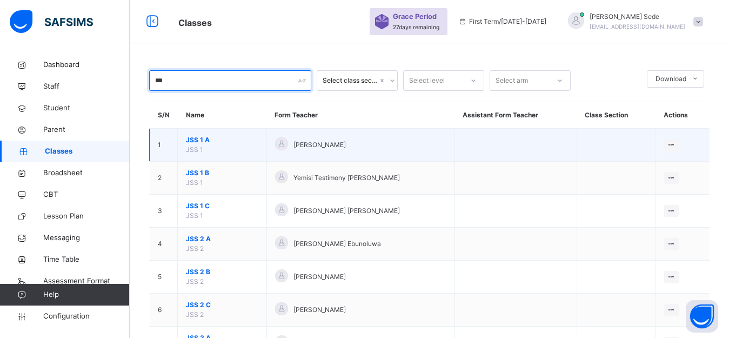
type input "***"
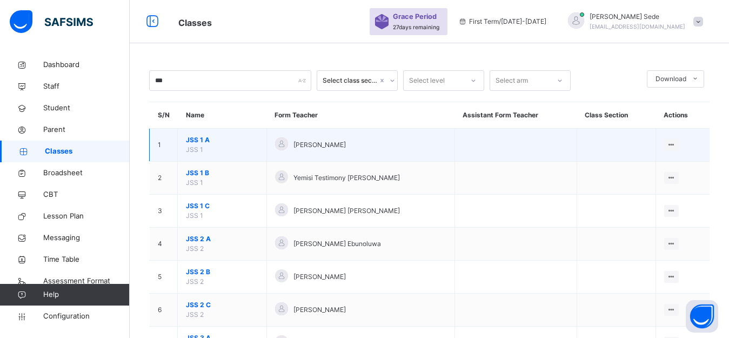
click at [195, 139] on span "JSS 1 A" at bounding box center [222, 140] width 72 height 10
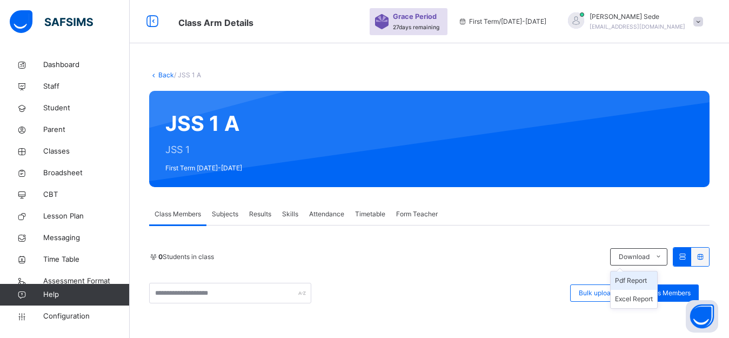
click at [649, 281] on li "Pdf Report" at bounding box center [634, 280] width 46 height 18
click at [165, 73] on link "Back" at bounding box center [166, 75] width 16 height 8
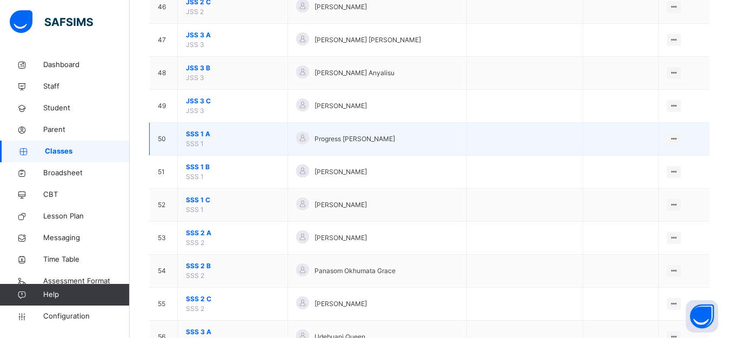
scroll to position [1351, 0]
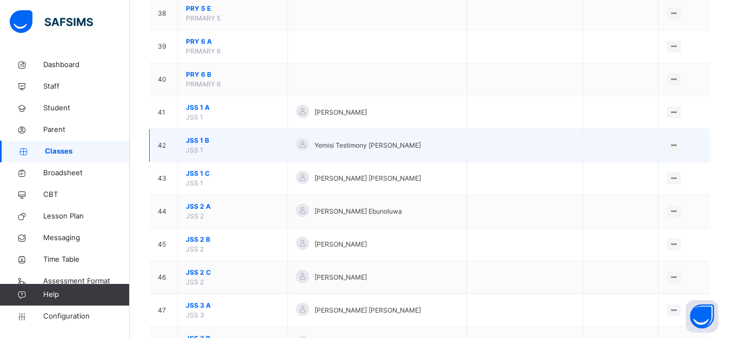
click at [196, 139] on span "JSS 1 B" at bounding box center [233, 141] width 94 height 10
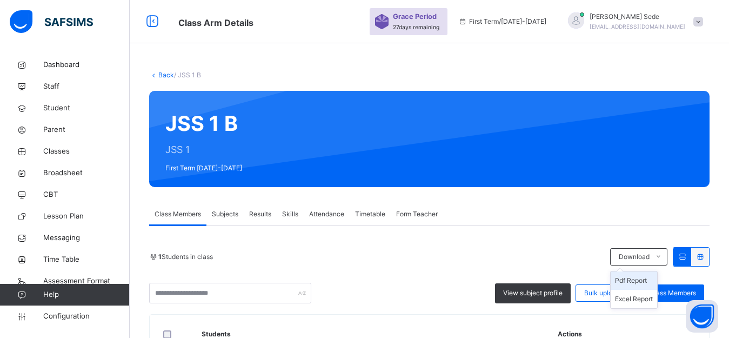
click at [642, 281] on li "Pdf Report" at bounding box center [634, 280] width 46 height 18
click at [161, 76] on link "Back" at bounding box center [166, 75] width 16 height 8
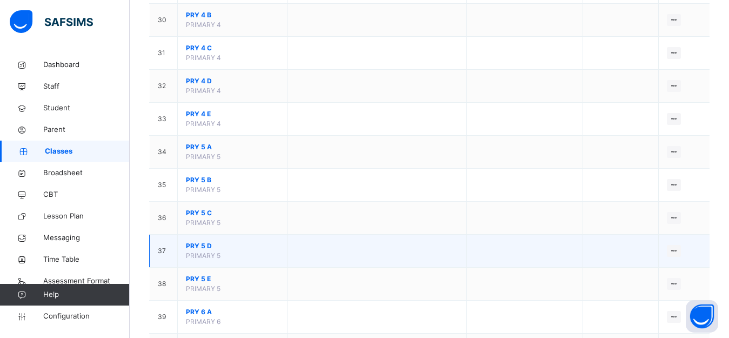
scroll to position [1351, 0]
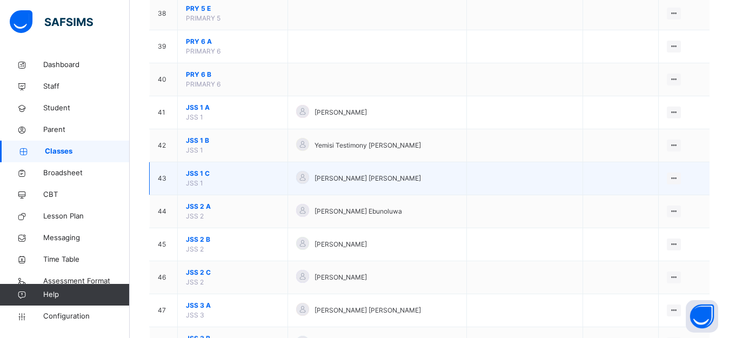
click at [202, 174] on span "JSS 1 C" at bounding box center [233, 174] width 94 height 10
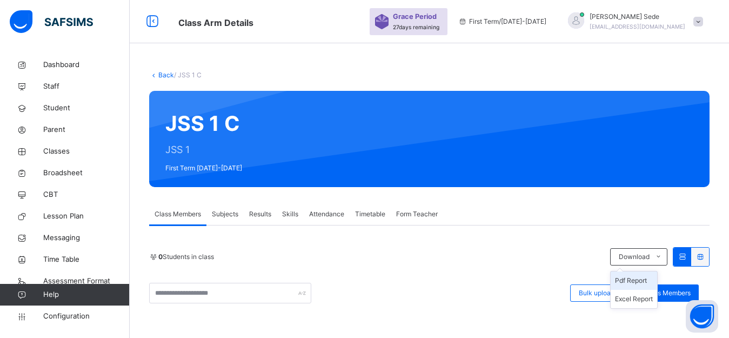
click at [653, 280] on li "Pdf Report" at bounding box center [634, 280] width 46 height 18
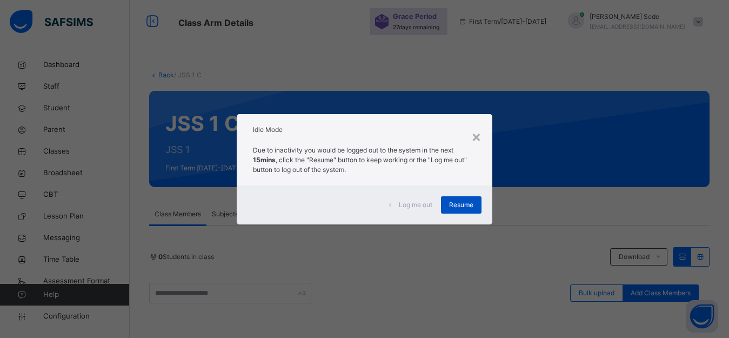
click at [471, 205] on span "Resume" at bounding box center [461, 205] width 24 height 10
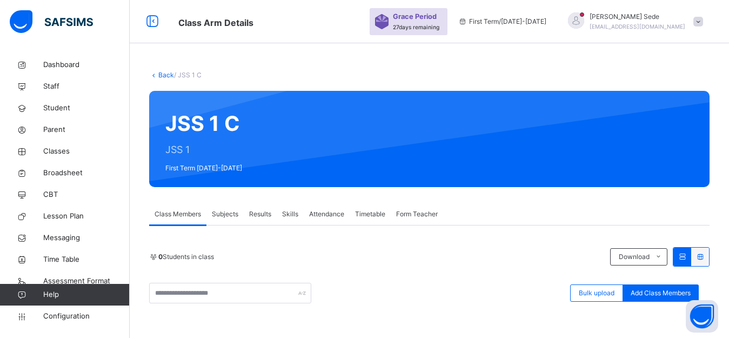
click at [166, 74] on link "Back" at bounding box center [166, 75] width 16 height 8
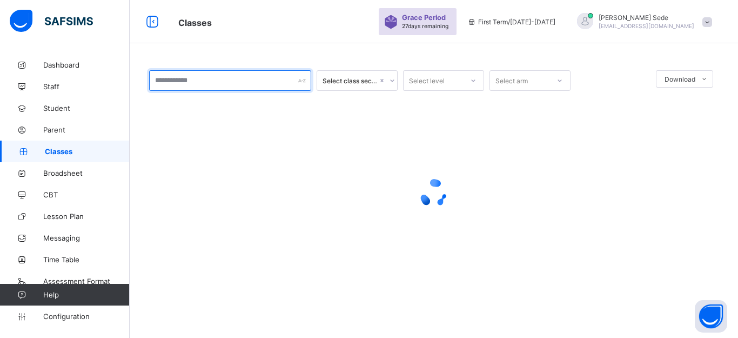
click at [242, 84] on input "text" at bounding box center [230, 80] width 162 height 21
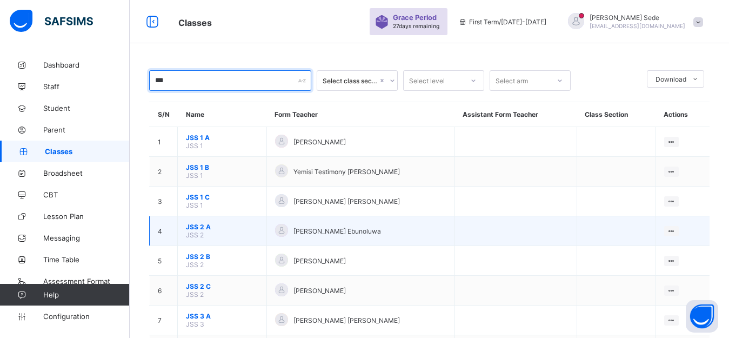
type input "***"
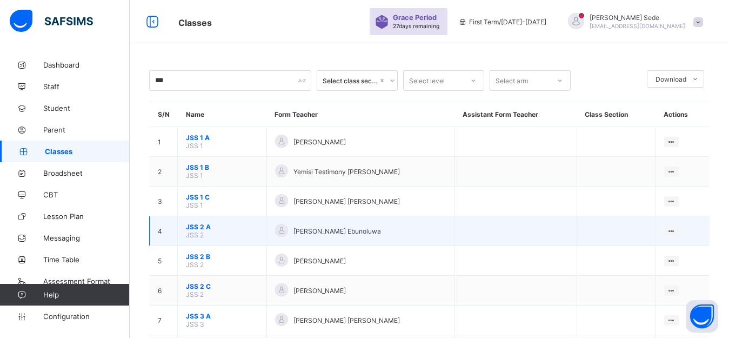
click at [194, 224] on span "JSS 2 A" at bounding box center [222, 227] width 72 height 8
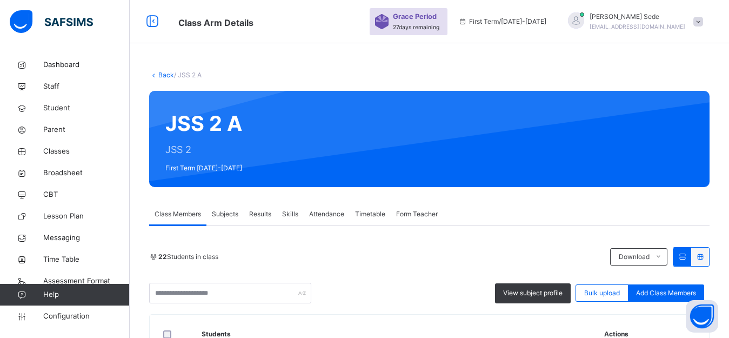
scroll to position [270, 0]
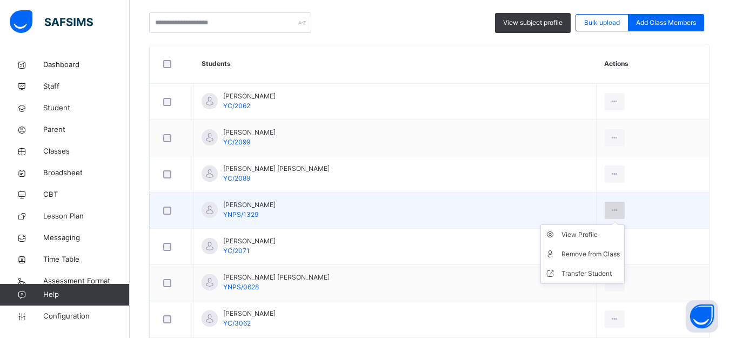
click at [616, 209] on icon at bounding box center [614, 210] width 9 height 10
click at [583, 253] on div "Remove from Class" at bounding box center [591, 254] width 58 height 11
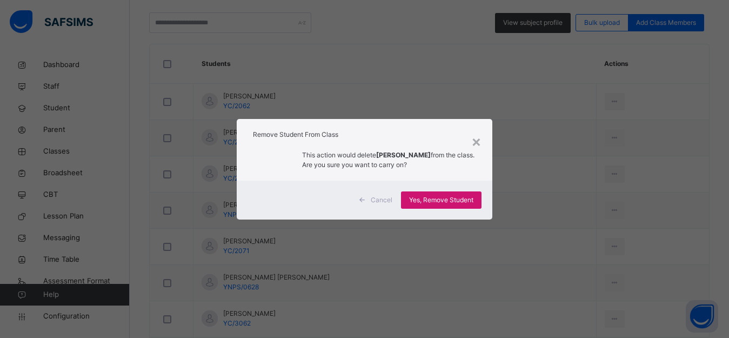
click at [426, 202] on span "Yes, Remove Student" at bounding box center [441, 200] width 64 height 10
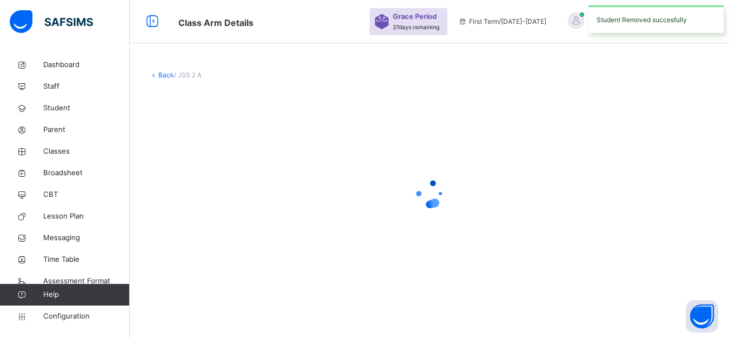
click at [434, 202] on g at bounding box center [427, 194] width 31 height 29
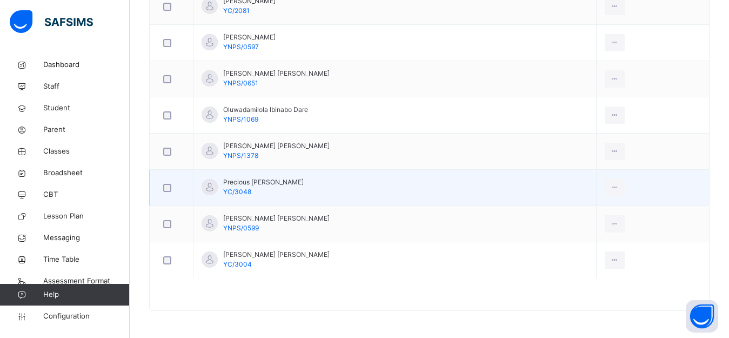
scroll to position [566, 0]
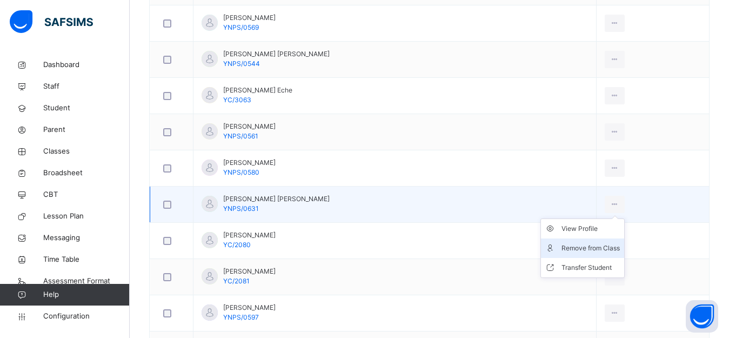
click at [584, 247] on div "Remove from Class" at bounding box center [591, 248] width 58 height 11
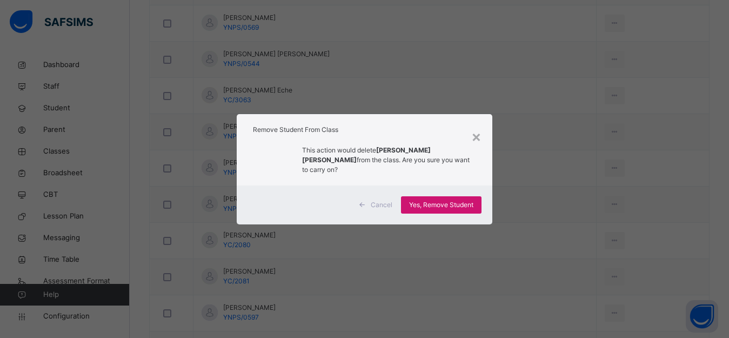
click at [446, 200] on span "Yes, Remove Student" at bounding box center [441, 205] width 64 height 10
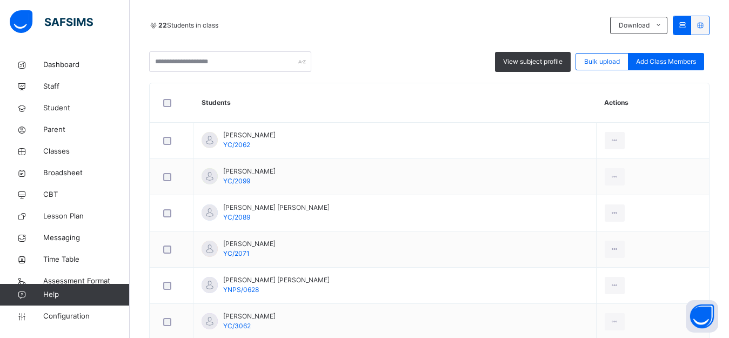
scroll to position [800, 0]
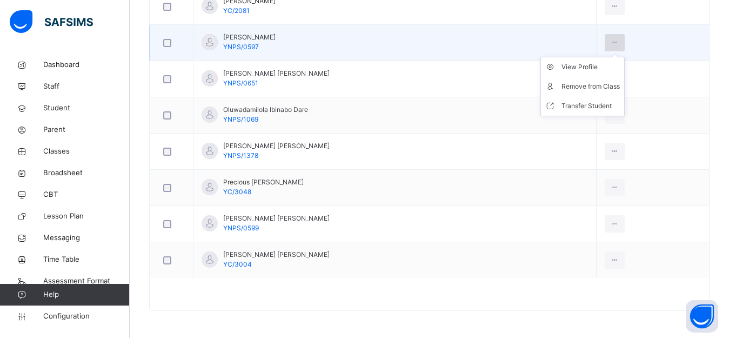
click at [616, 42] on icon at bounding box center [614, 43] width 9 height 10
click at [594, 88] on div "Remove from Class" at bounding box center [591, 86] width 58 height 11
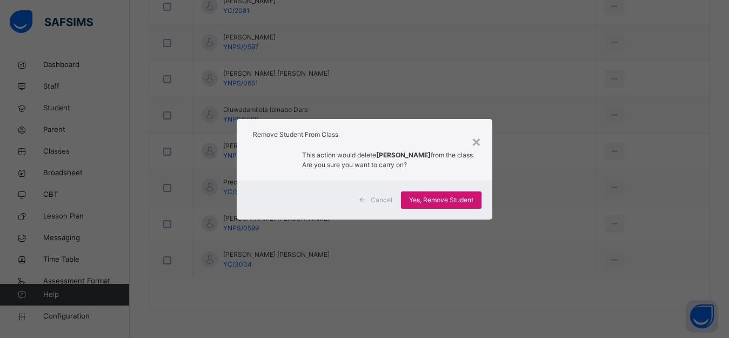
click at [454, 200] on span "Yes, Remove Student" at bounding box center [441, 200] width 64 height 10
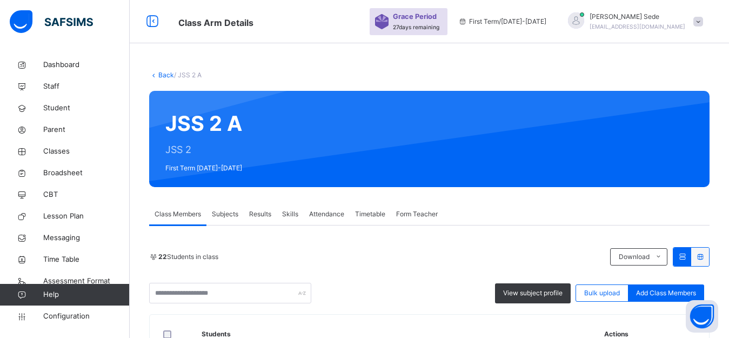
scroll to position [764, 0]
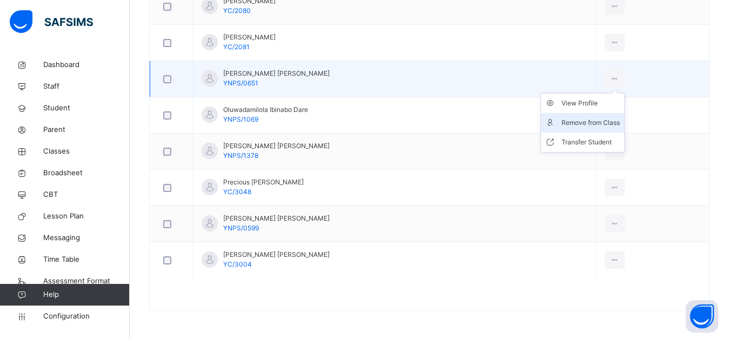
click at [599, 126] on div "Remove from Class" at bounding box center [591, 122] width 58 height 11
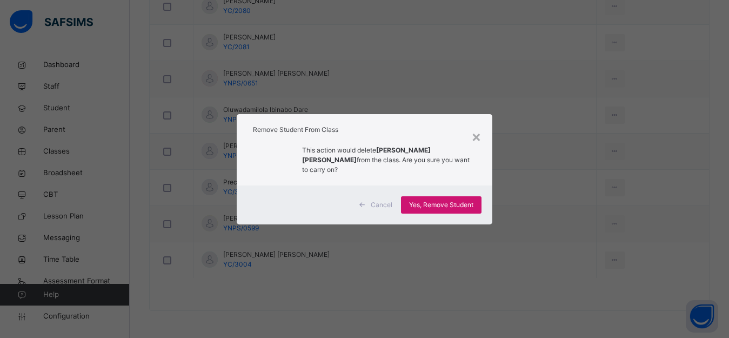
click at [463, 200] on span "Yes, Remove Student" at bounding box center [441, 205] width 64 height 10
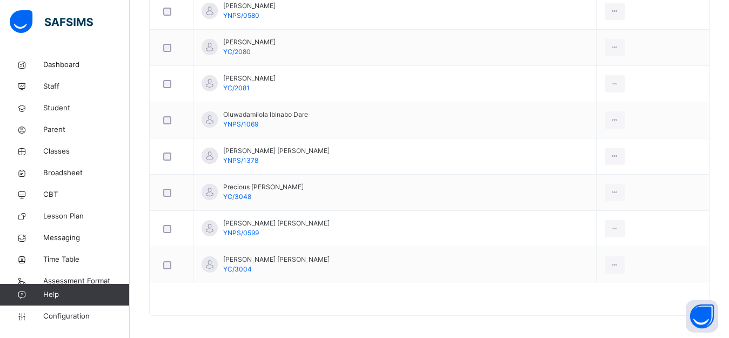
scroll to position [728, 0]
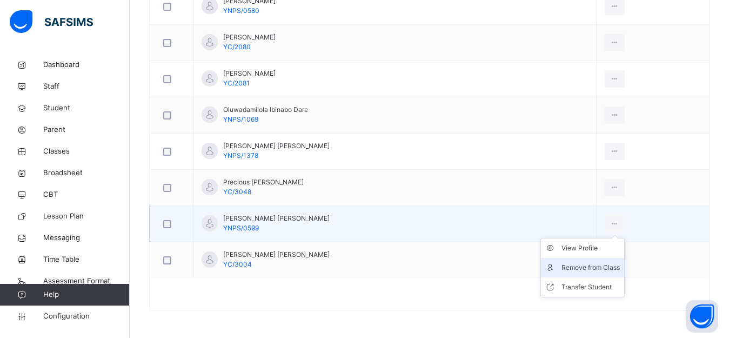
click at [595, 266] on div "Remove from Class" at bounding box center [591, 267] width 58 height 11
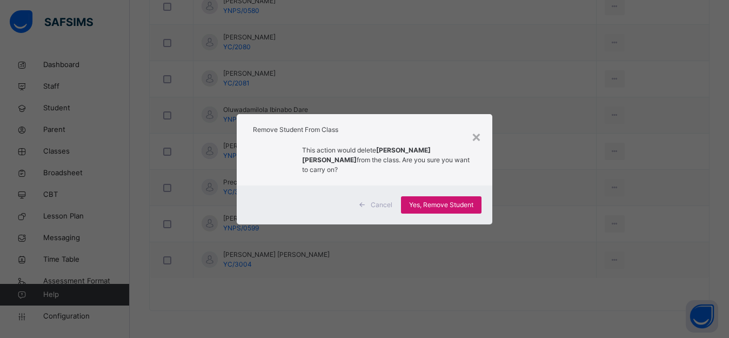
click at [447, 202] on span "Yes, Remove Student" at bounding box center [441, 205] width 64 height 10
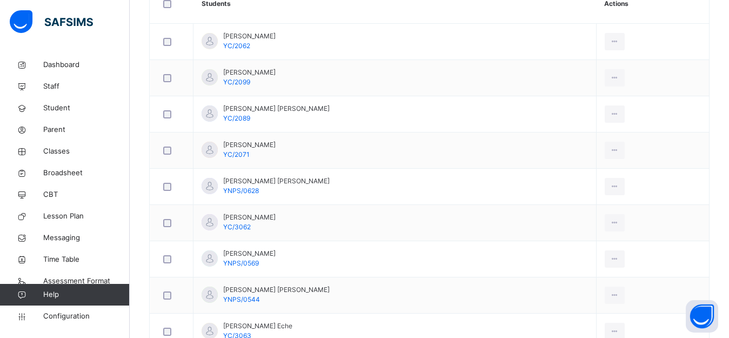
scroll to position [151, 0]
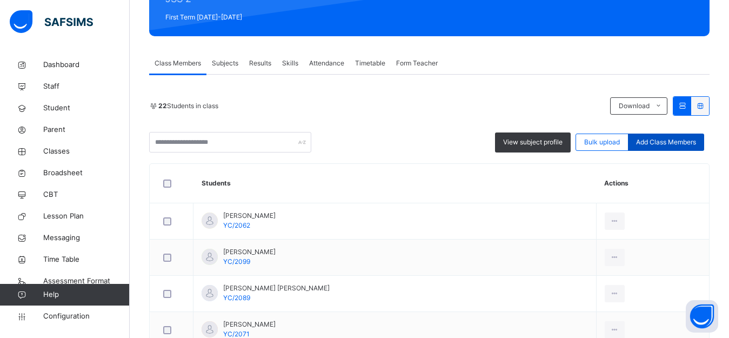
click at [683, 142] on span "Add Class Members" at bounding box center [666, 142] width 60 height 10
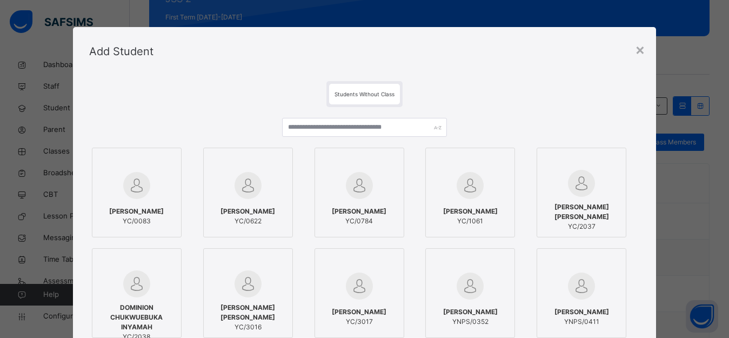
click at [369, 97] on div "Students Without Class" at bounding box center [364, 94] width 71 height 21
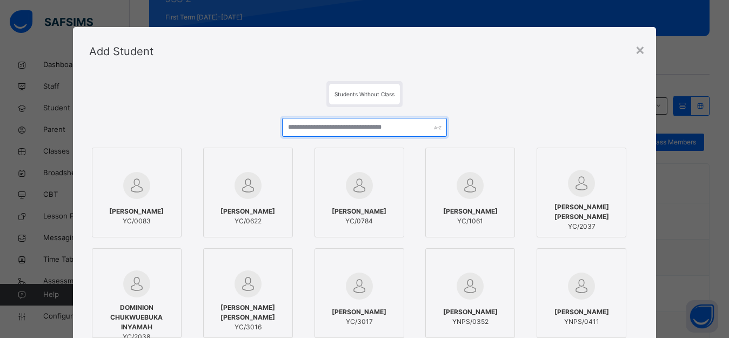
click at [353, 127] on input "text" at bounding box center [364, 127] width 165 height 19
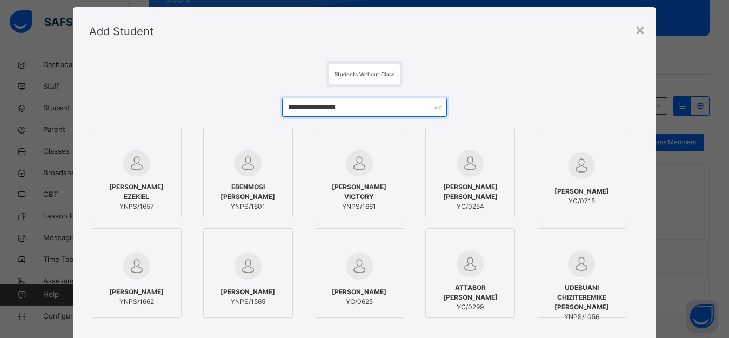
scroll to position [0, 0]
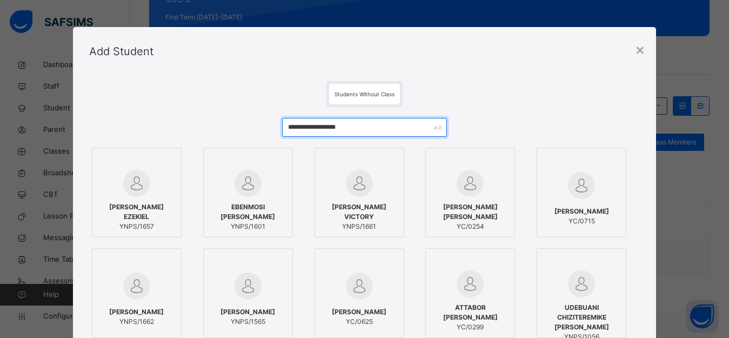
click at [374, 126] on input "**********" at bounding box center [364, 127] width 165 height 19
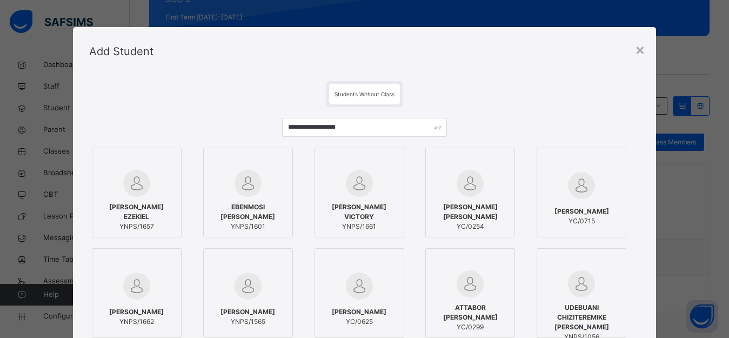
click at [360, 91] on span "Students Without Class" at bounding box center [365, 94] width 60 height 6
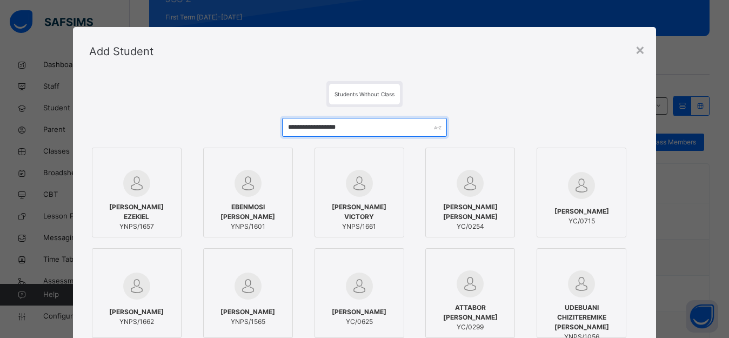
click at [375, 128] on input "**********" at bounding box center [364, 127] width 165 height 19
type input "*"
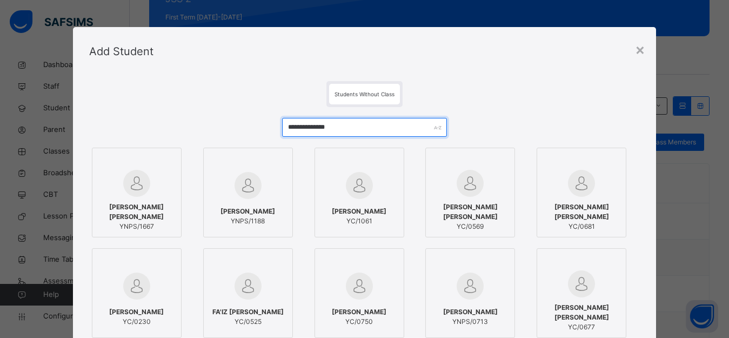
click at [366, 127] on input "**********" at bounding box center [364, 127] width 165 height 19
type input "*"
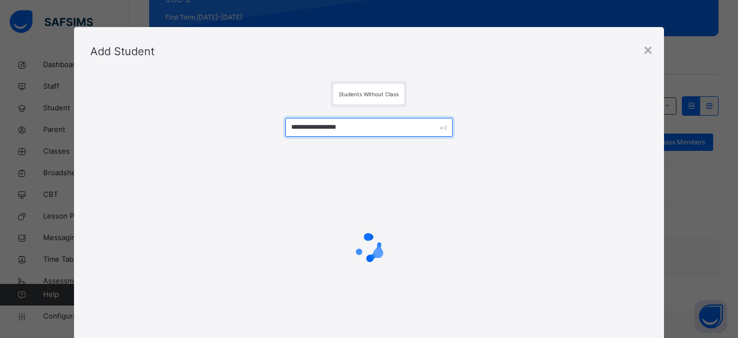
type input "**********"
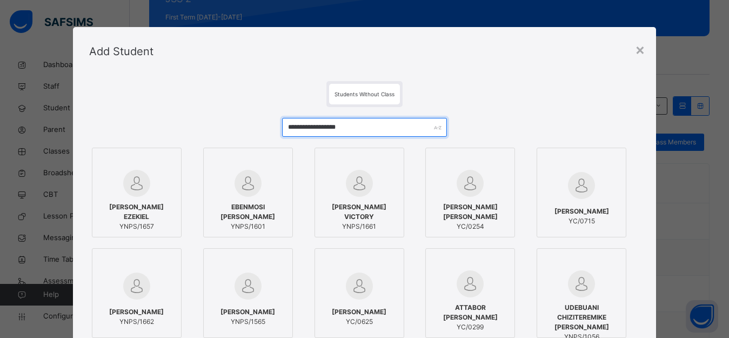
scroll to position [144, 0]
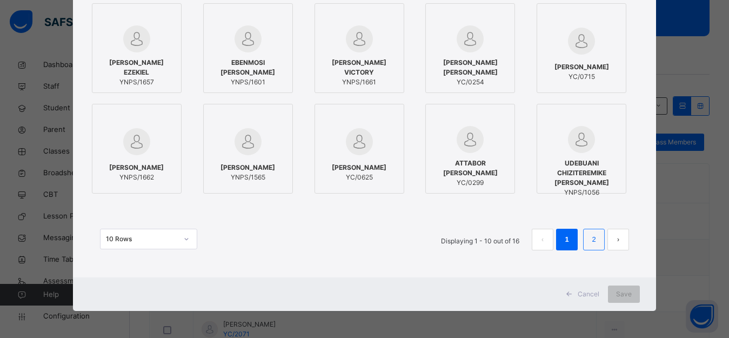
click at [595, 241] on link "2" at bounding box center [594, 239] width 10 height 14
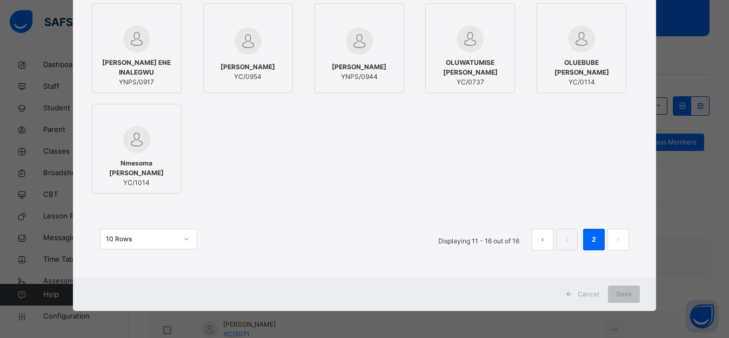
scroll to position [0, 0]
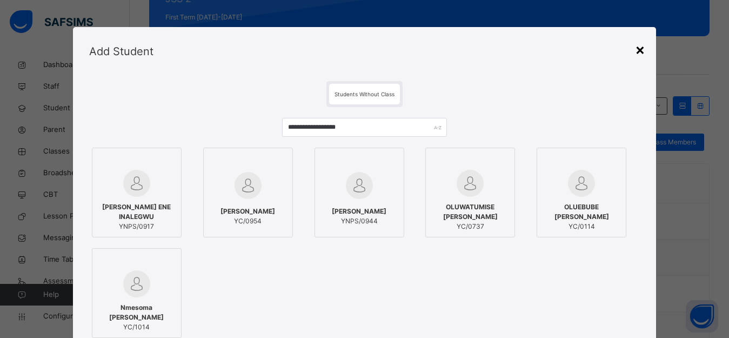
click at [644, 52] on div "×" at bounding box center [640, 49] width 10 height 23
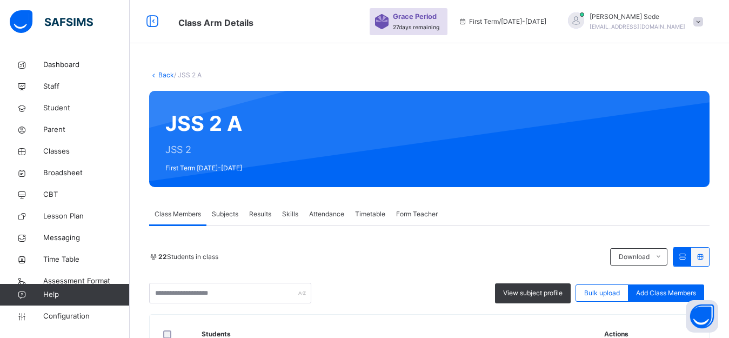
click at [170, 76] on link "Back" at bounding box center [166, 75] width 16 height 8
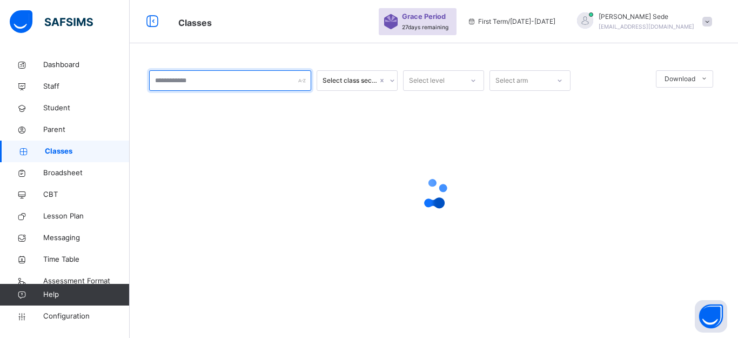
click at [201, 82] on input "text" at bounding box center [230, 80] width 162 height 21
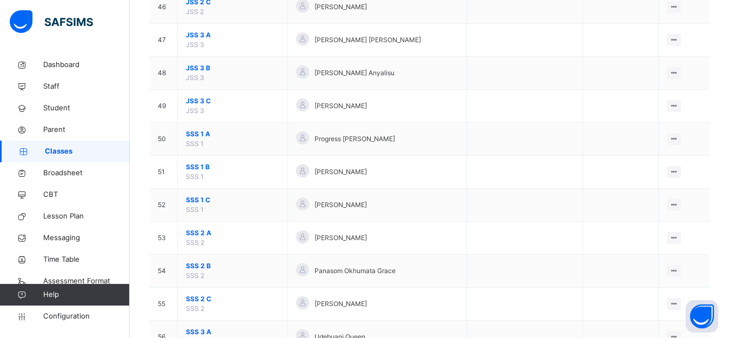
scroll to position [1351, 0]
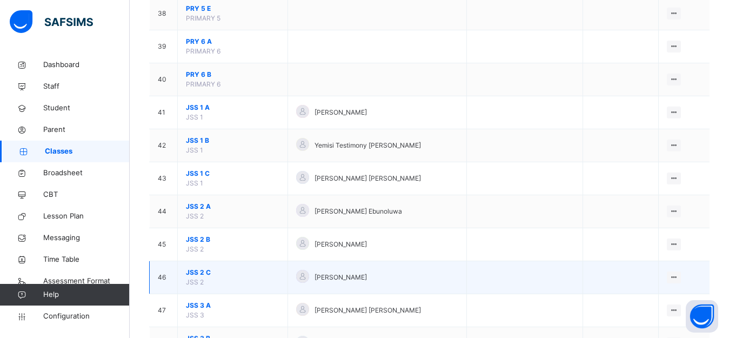
click at [198, 270] on span "JSS 2 C" at bounding box center [233, 273] width 94 height 10
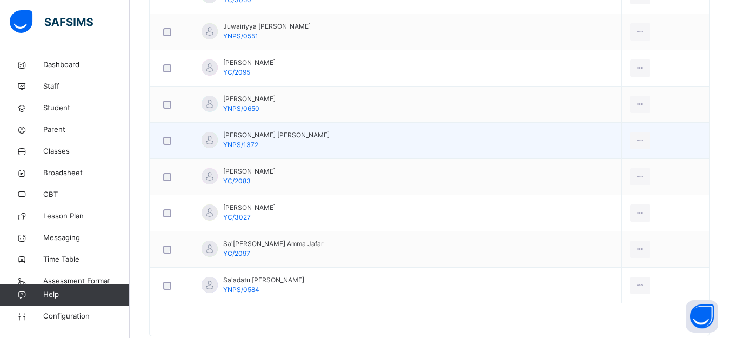
scroll to position [909, 0]
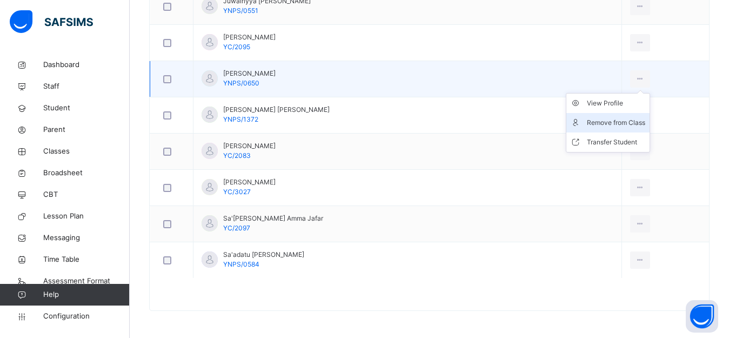
click at [612, 123] on div "Remove from Class" at bounding box center [616, 122] width 58 height 11
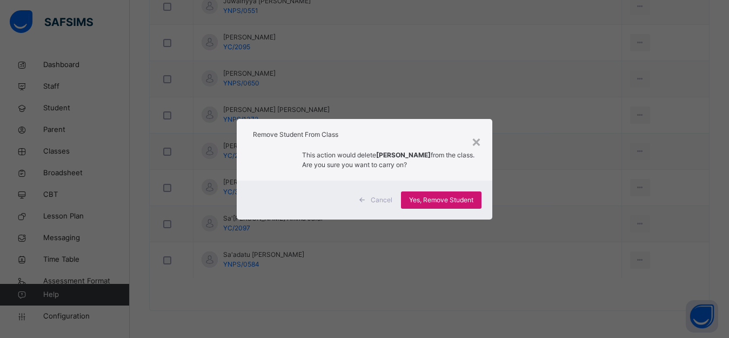
click at [435, 199] on span "Yes, Remove Student" at bounding box center [441, 200] width 64 height 10
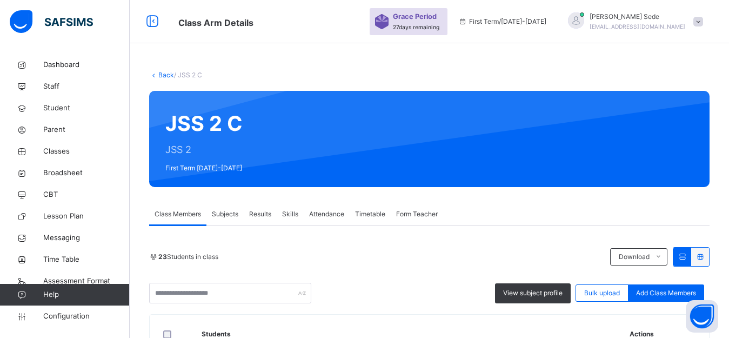
scroll to position [872, 0]
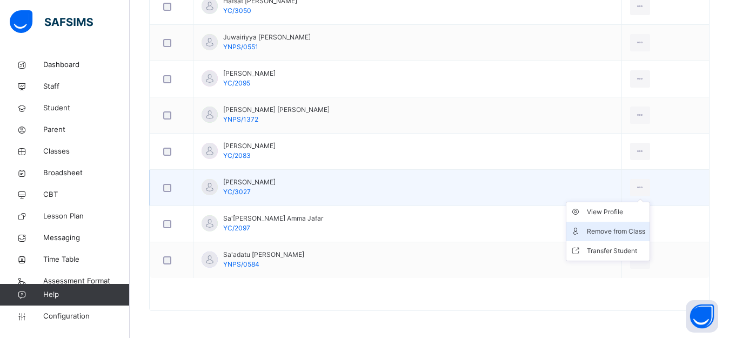
click at [595, 230] on div "Remove from Class" at bounding box center [616, 231] width 58 height 11
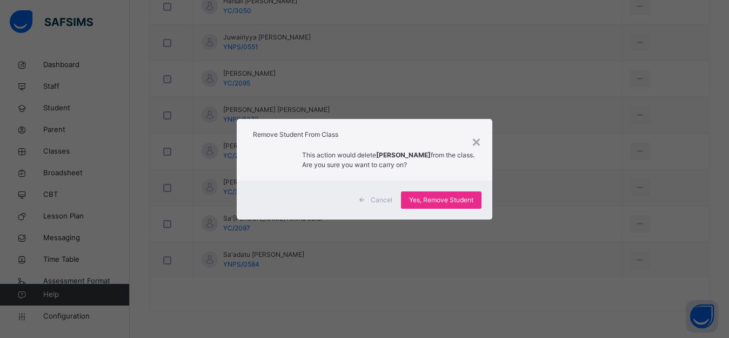
drag, startPoint x: 459, startPoint y: 203, endPoint x: 456, endPoint y: 229, distance: 26.1
click at [459, 203] on span "Yes, Remove Student" at bounding box center [441, 200] width 64 height 10
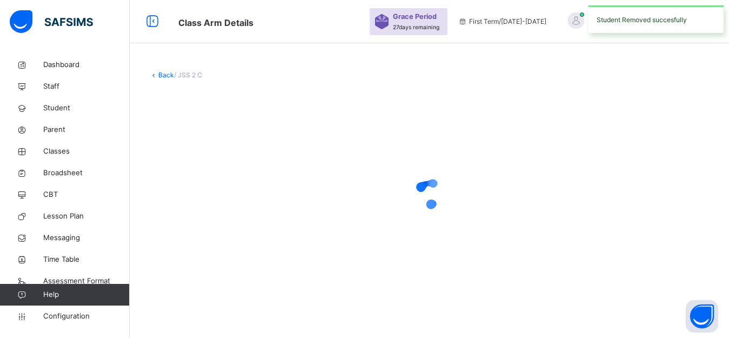
scroll to position [0, 0]
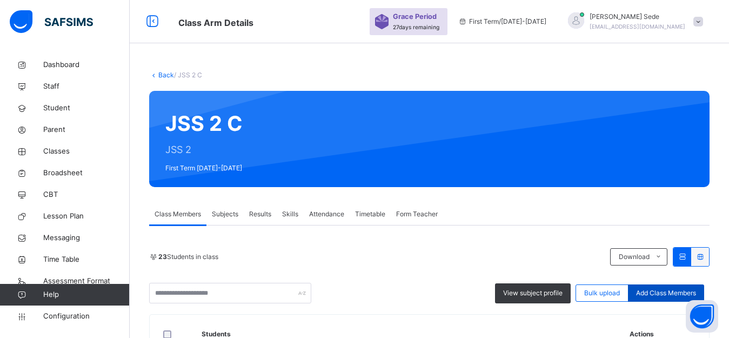
click at [667, 293] on span "Add Class Members" at bounding box center [666, 293] width 60 height 10
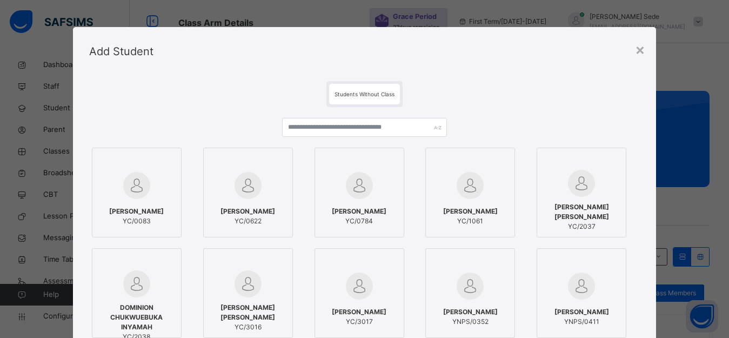
click at [360, 95] on span "Students Without Class" at bounding box center [365, 94] width 60 height 6
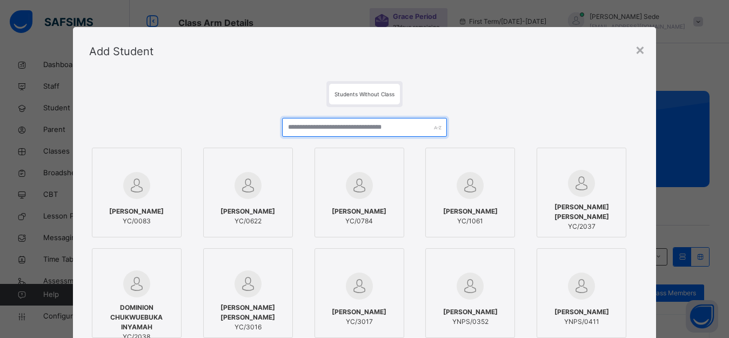
click at [367, 129] on input "text" at bounding box center [364, 127] width 165 height 19
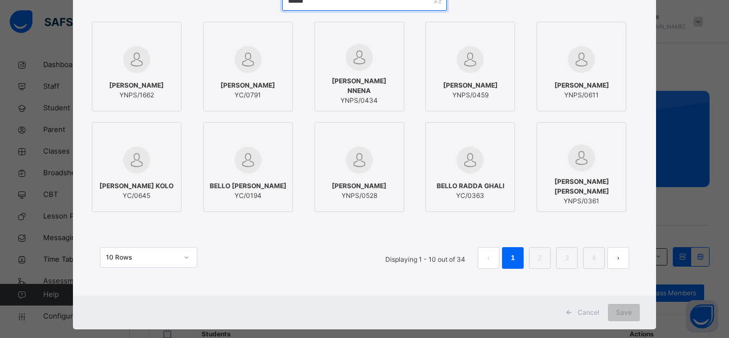
scroll to position [144, 0]
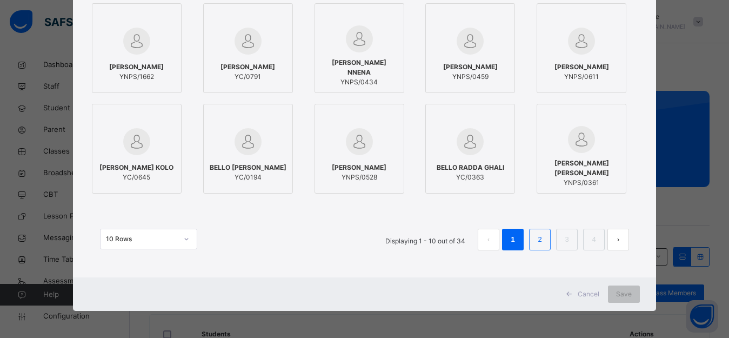
type input "******"
click at [541, 241] on link "2" at bounding box center [540, 239] width 10 height 14
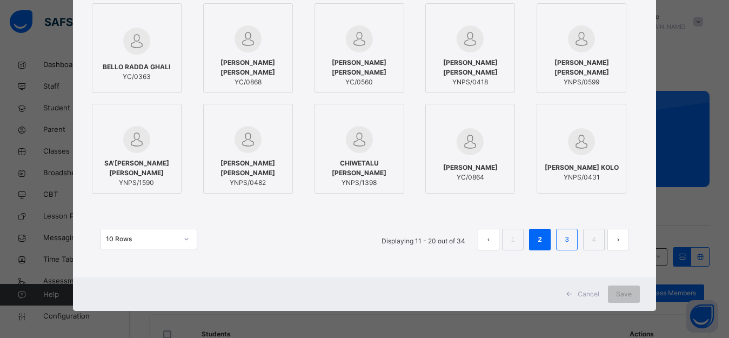
click at [570, 241] on link "3" at bounding box center [567, 239] width 10 height 14
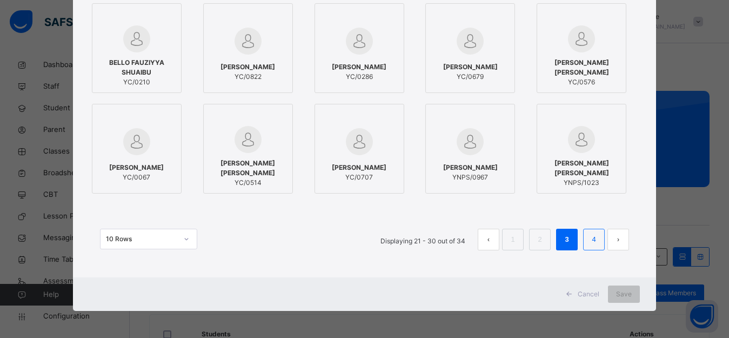
click at [592, 239] on link "4" at bounding box center [594, 239] width 10 height 14
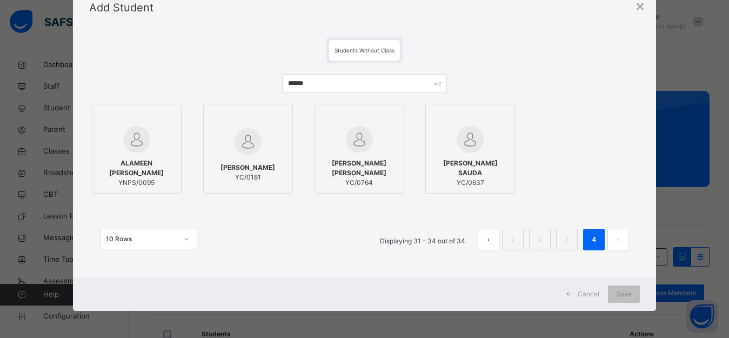
scroll to position [44, 0]
click at [644, 9] on div "×" at bounding box center [640, 5] width 10 height 23
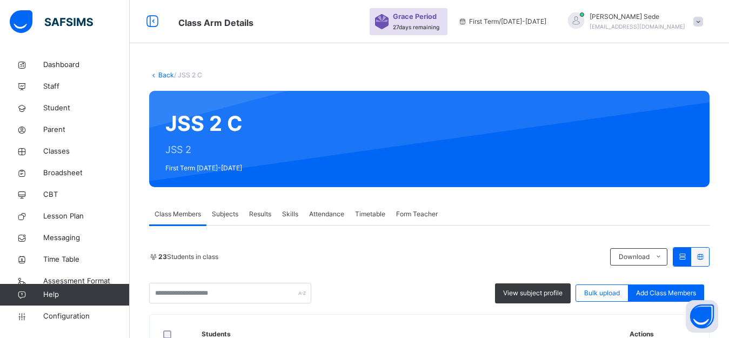
scroll to position [270, 0]
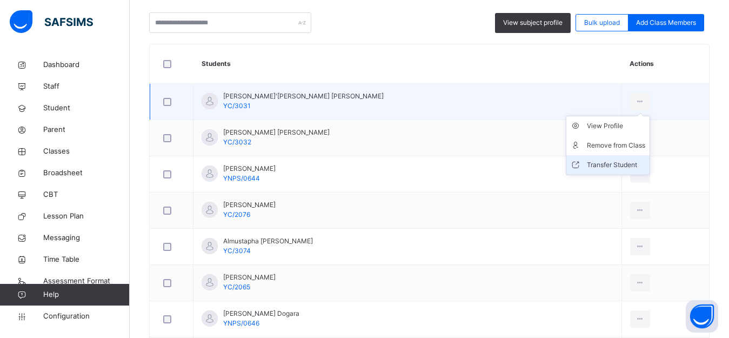
click at [602, 165] on div "Transfer Student" at bounding box center [616, 164] width 58 height 11
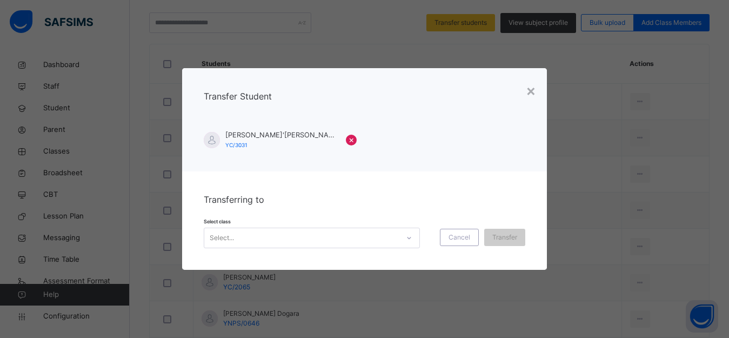
click at [410, 236] on icon at bounding box center [409, 237] width 6 height 11
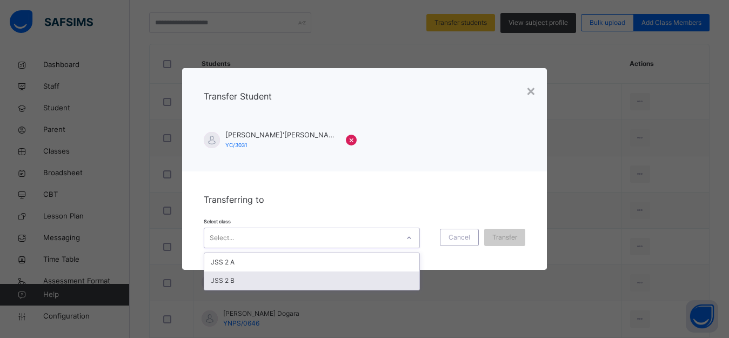
click at [252, 280] on div "JSS 2 B" at bounding box center [311, 280] width 215 height 18
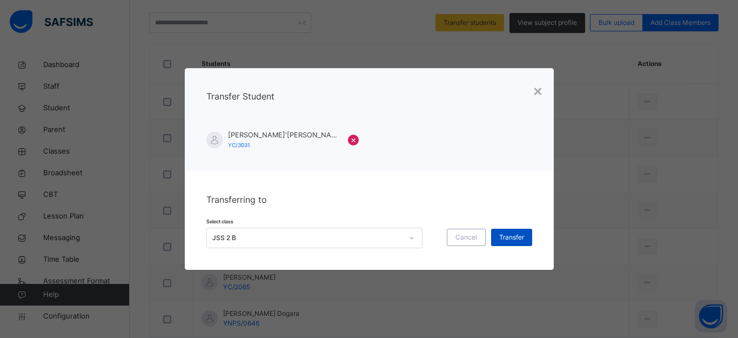
click at [517, 237] on span "Transfer" at bounding box center [511, 237] width 25 height 10
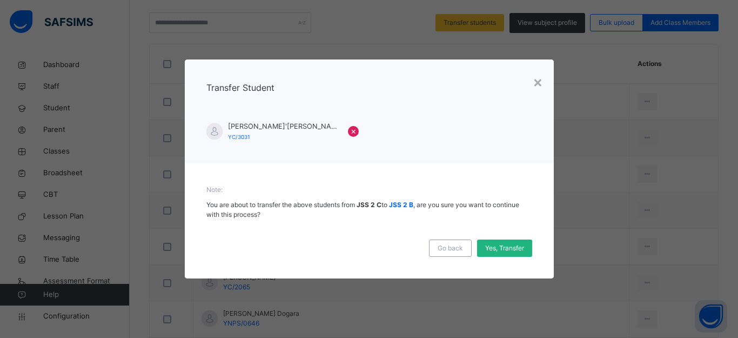
click at [503, 249] on span "Yes, Transfer" at bounding box center [504, 248] width 39 height 10
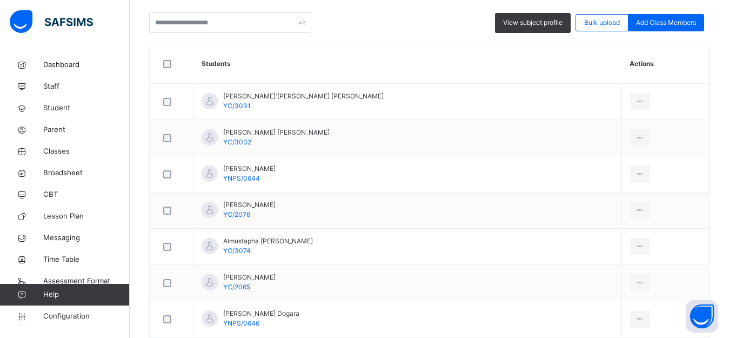
scroll to position [0, 0]
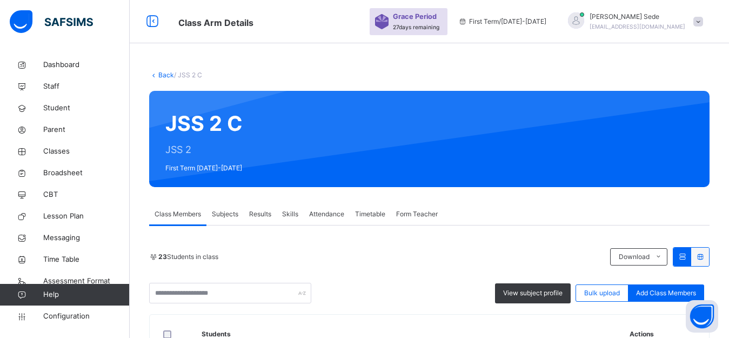
click at [165, 76] on link "Back" at bounding box center [166, 75] width 16 height 8
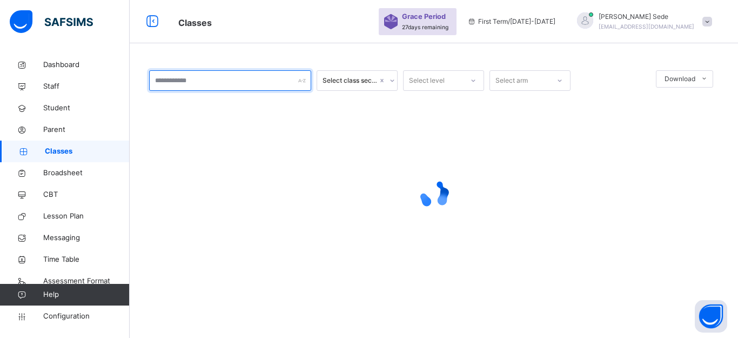
click at [282, 82] on input "text" at bounding box center [230, 80] width 162 height 21
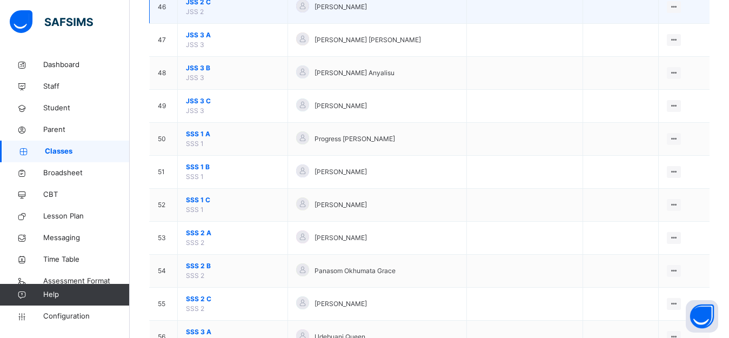
scroll to position [1351, 0]
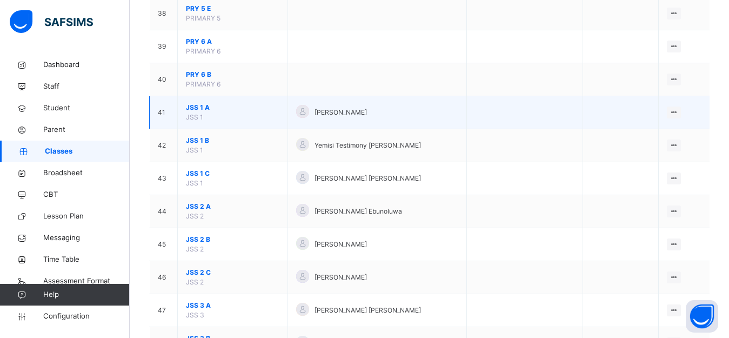
click at [194, 109] on span "JSS 1 A" at bounding box center [233, 108] width 94 height 10
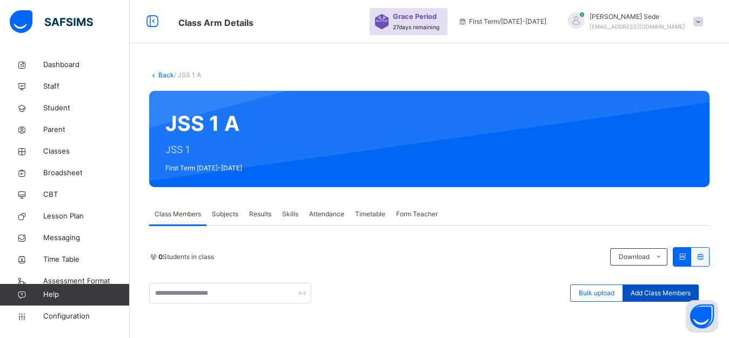
click at [658, 289] on span "Add Class Members" at bounding box center [661, 293] width 60 height 10
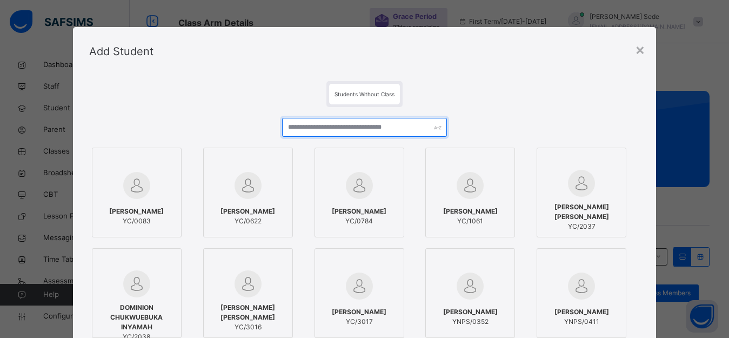
click at [359, 128] on input "text" at bounding box center [364, 127] width 165 height 19
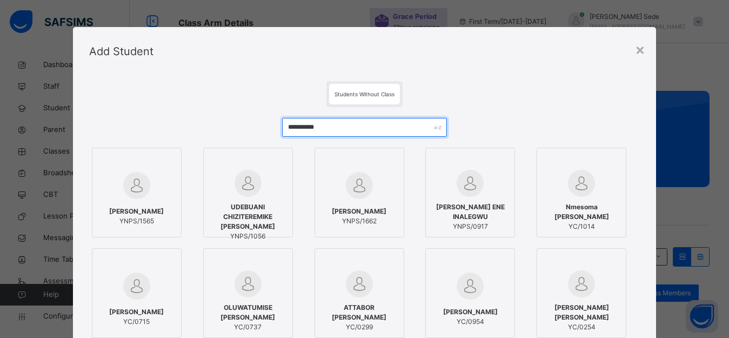
type input "**********"
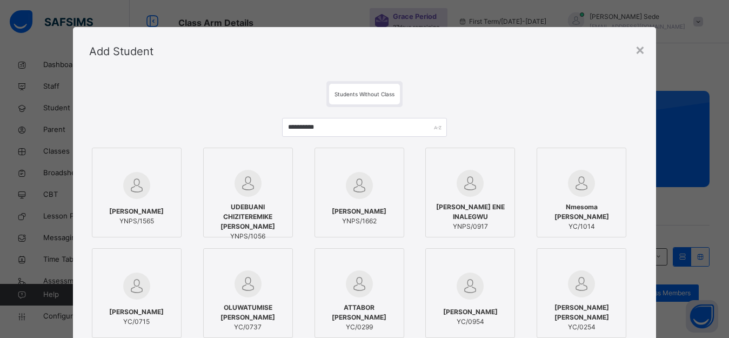
click at [259, 212] on span "UDEBUANI CHIZITEREMIKE [PERSON_NAME]" at bounding box center [248, 216] width 78 height 29
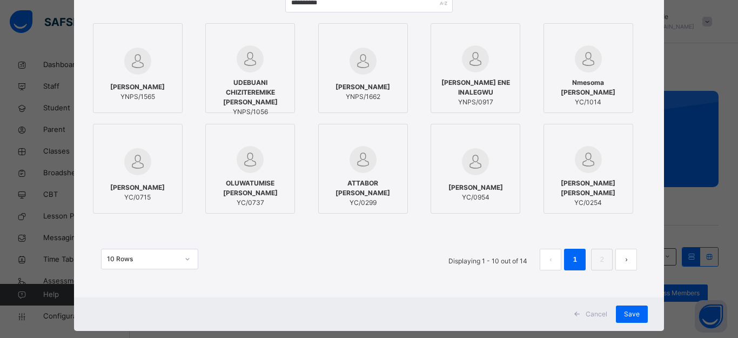
scroll to position [144, 0]
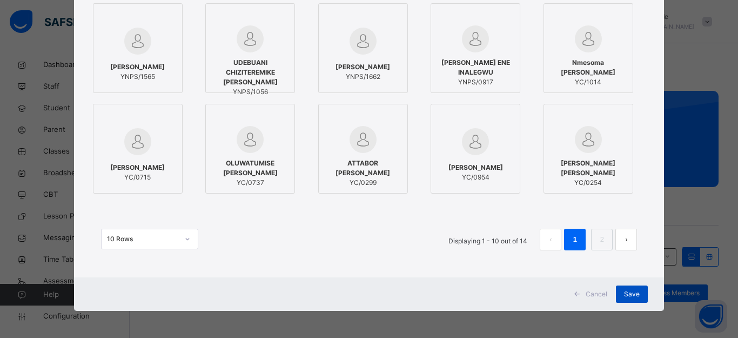
click at [632, 294] on span "Save" at bounding box center [632, 294] width 16 height 10
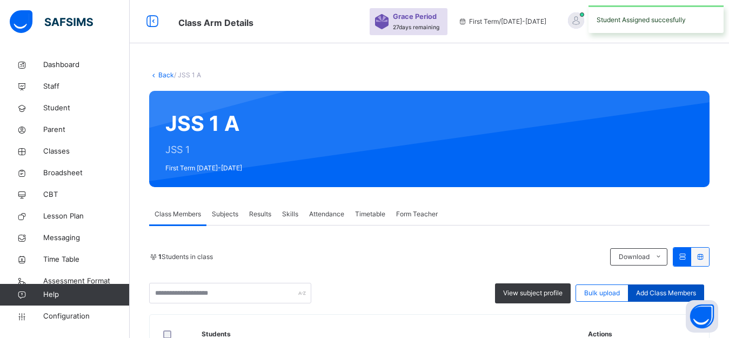
click at [663, 291] on span "Add Class Members" at bounding box center [666, 293] width 60 height 10
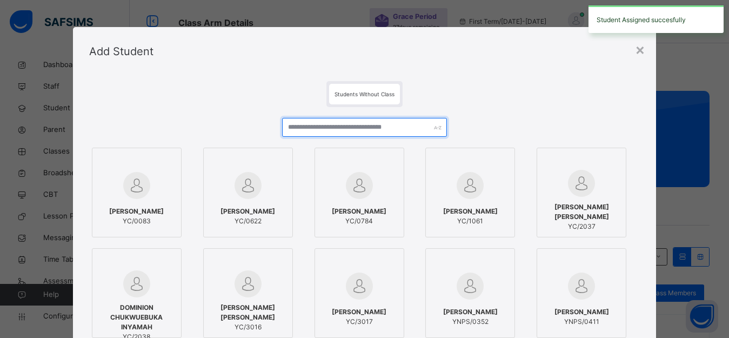
click at [344, 128] on input "text" at bounding box center [364, 127] width 165 height 19
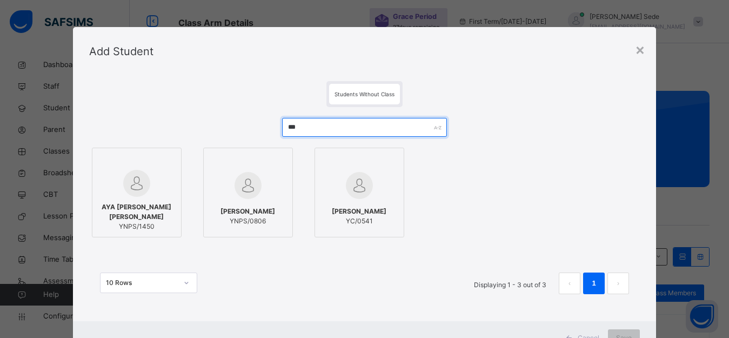
type input "***"
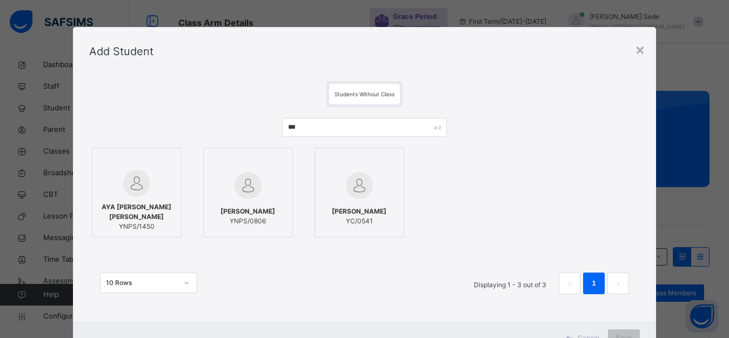
click at [147, 204] on span "AYA [PERSON_NAME] [PERSON_NAME]" at bounding box center [137, 211] width 78 height 19
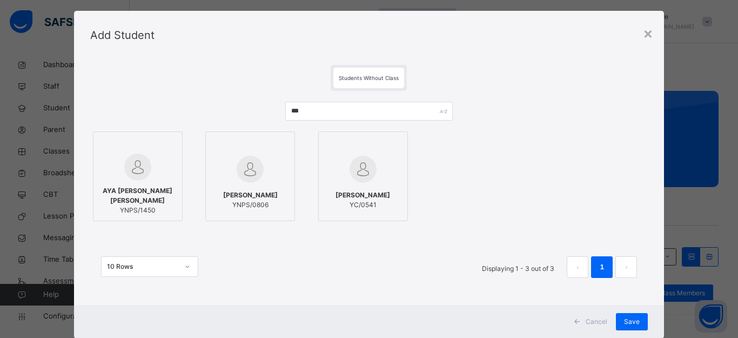
scroll to position [44, 0]
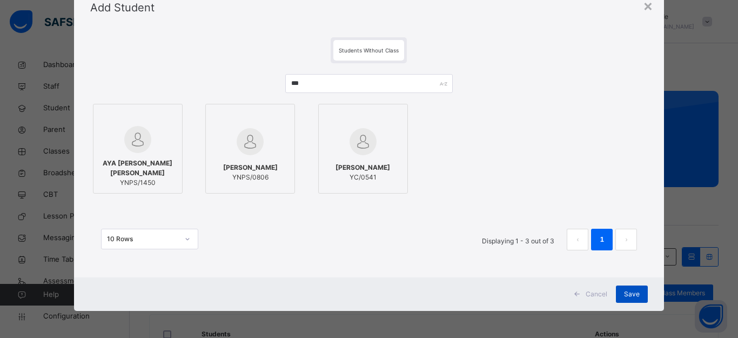
click at [632, 294] on span "Save" at bounding box center [632, 294] width 16 height 10
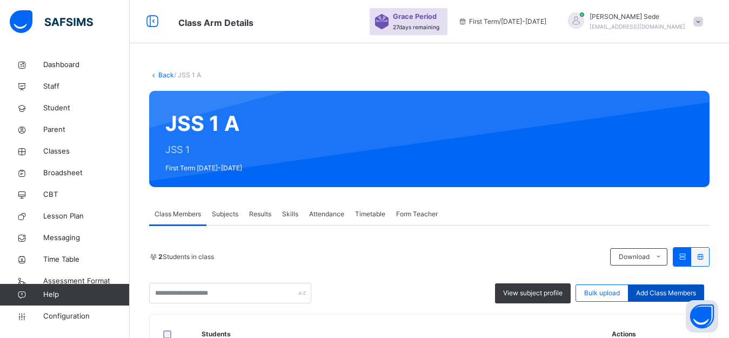
click at [676, 296] on span "Add Class Members" at bounding box center [666, 293] width 60 height 10
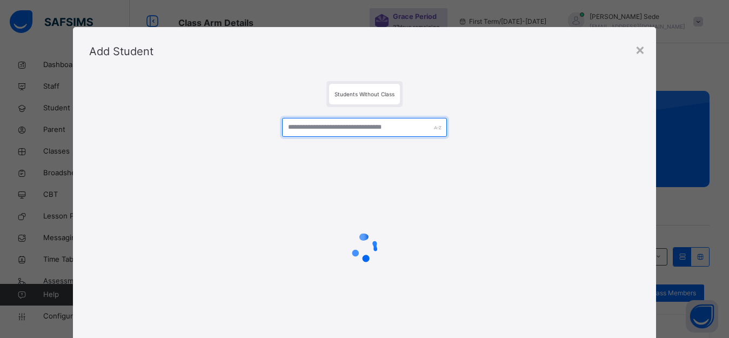
click at [333, 128] on input "text" at bounding box center [364, 127] width 165 height 19
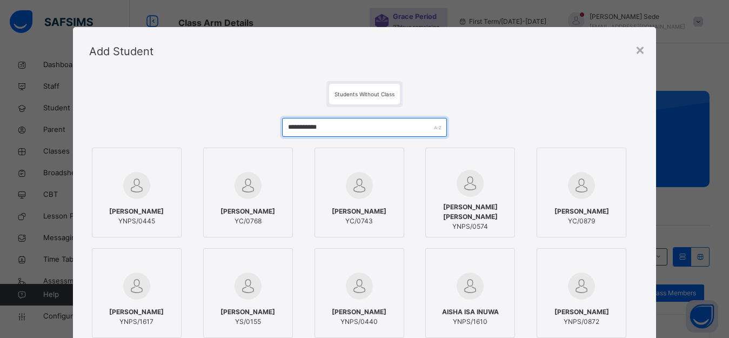
type input "**********"
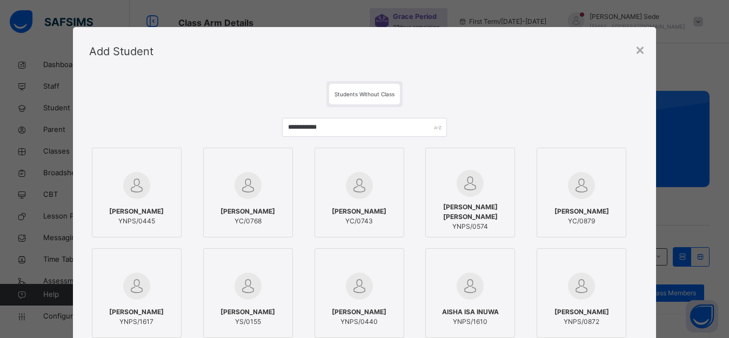
click at [126, 208] on span "[PERSON_NAME]" at bounding box center [136, 211] width 55 height 10
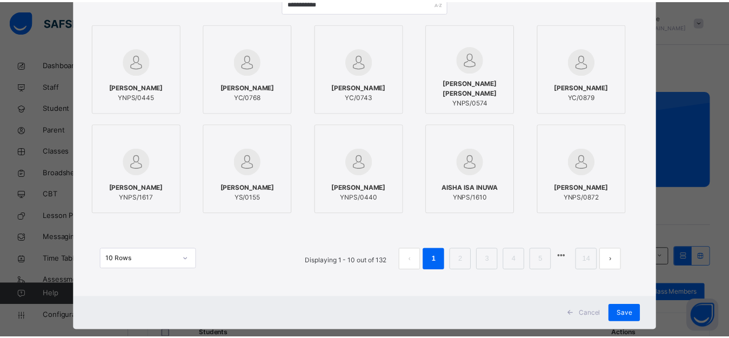
scroll to position [144, 0]
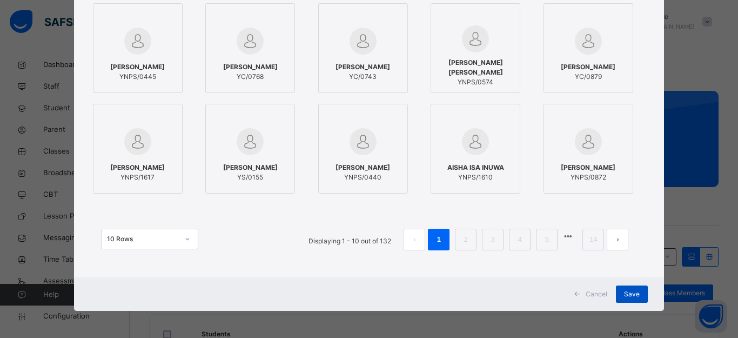
click at [632, 291] on span "Save" at bounding box center [632, 294] width 16 height 10
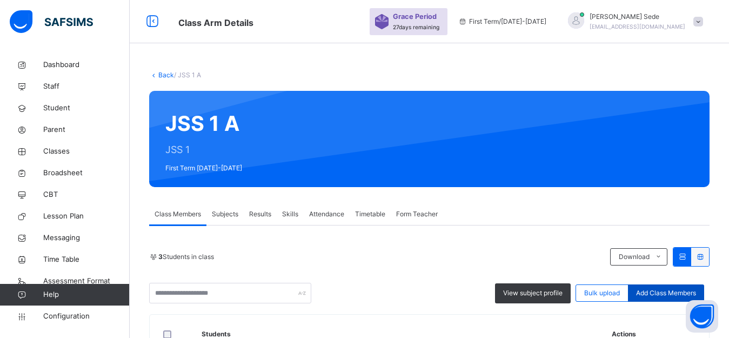
click at [675, 287] on div "Add Class Members" at bounding box center [666, 292] width 76 height 17
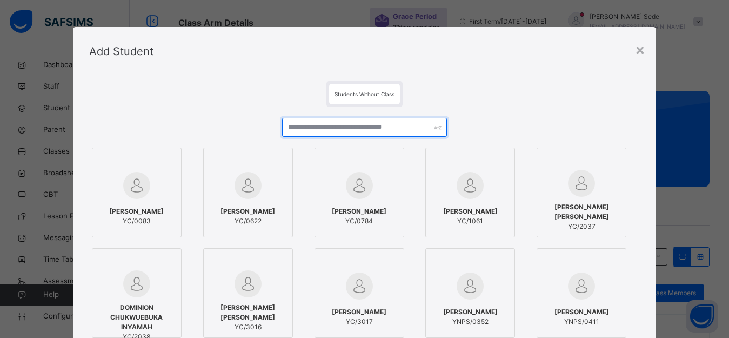
click at [361, 130] on input "text" at bounding box center [364, 127] width 165 height 19
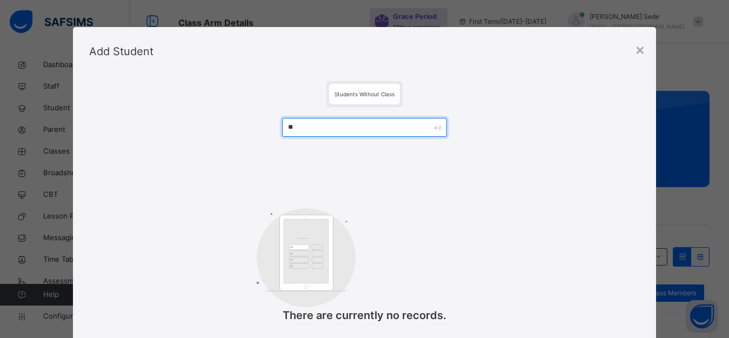
type input "*"
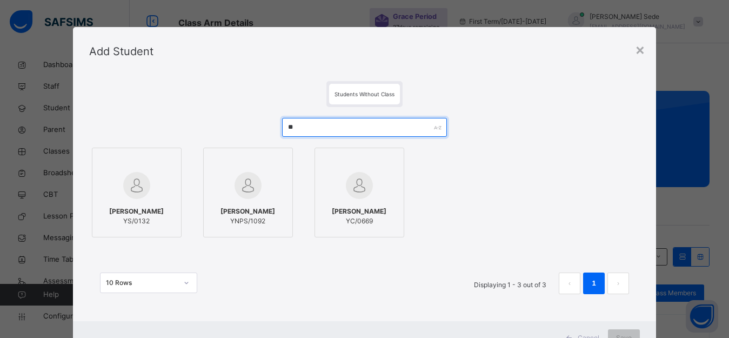
type input "*"
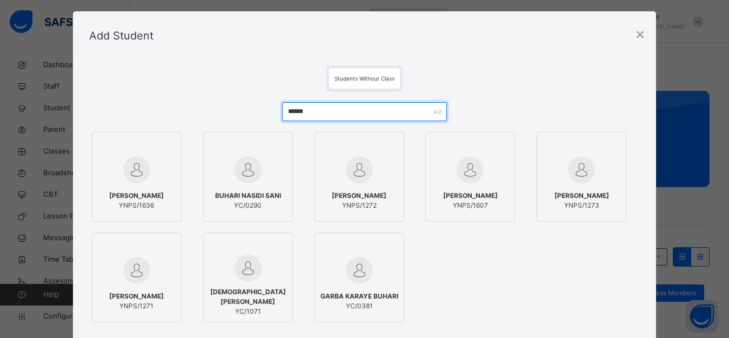
scroll to position [0, 0]
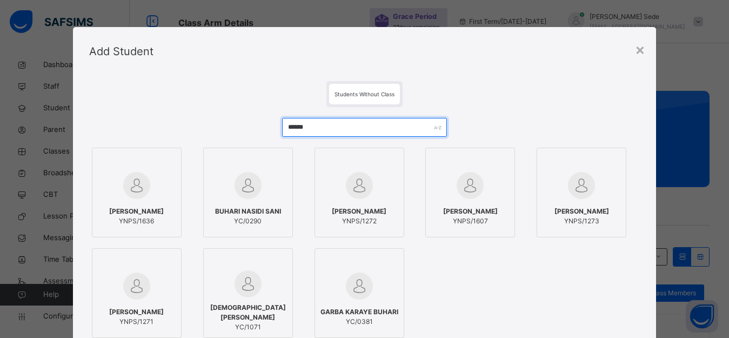
click at [382, 119] on input "******" at bounding box center [364, 127] width 165 height 19
type input "*"
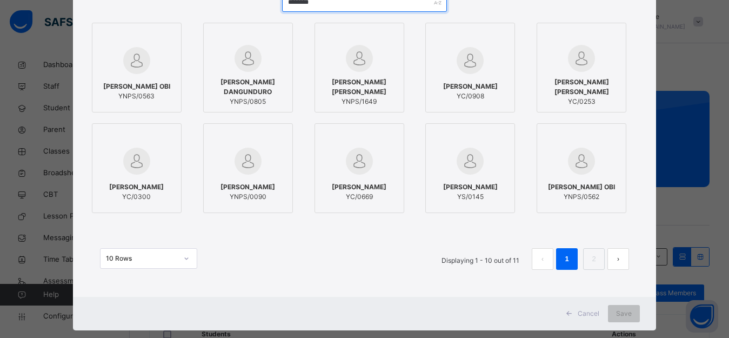
scroll to position [144, 0]
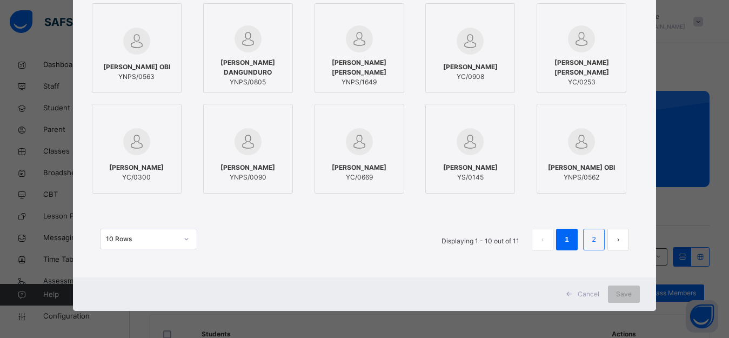
click at [593, 242] on link "2" at bounding box center [594, 239] width 10 height 14
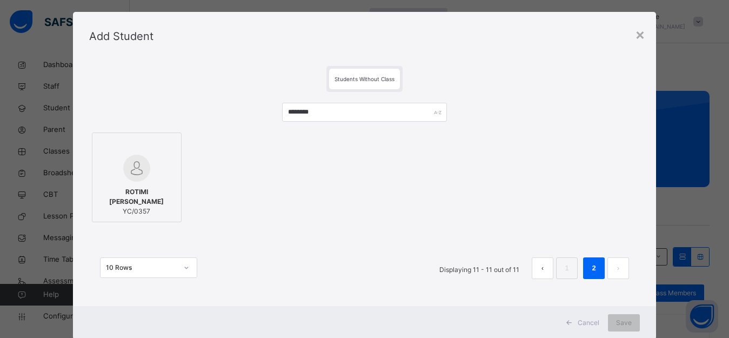
scroll to position [0, 0]
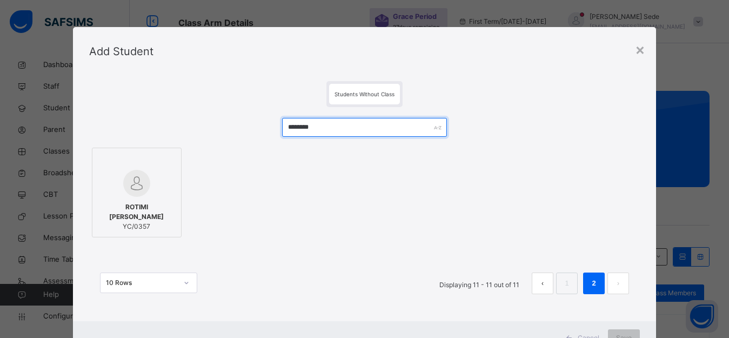
click at [362, 128] on input "********" at bounding box center [364, 127] width 165 height 19
type input "*"
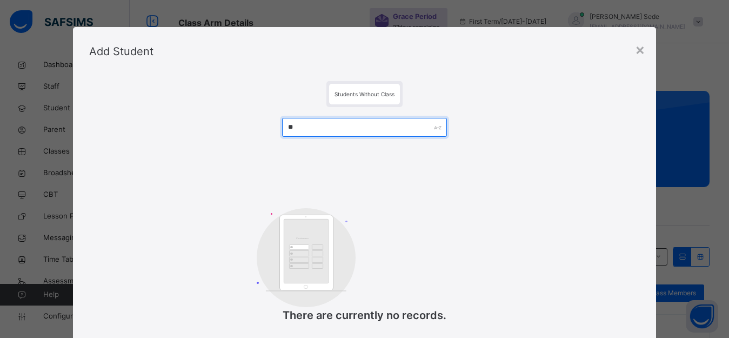
type input "*"
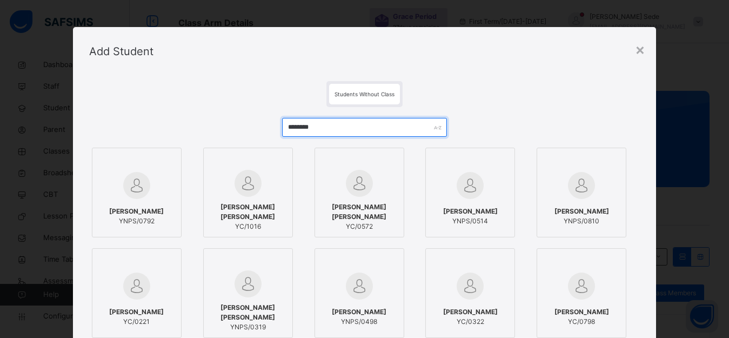
type input "********"
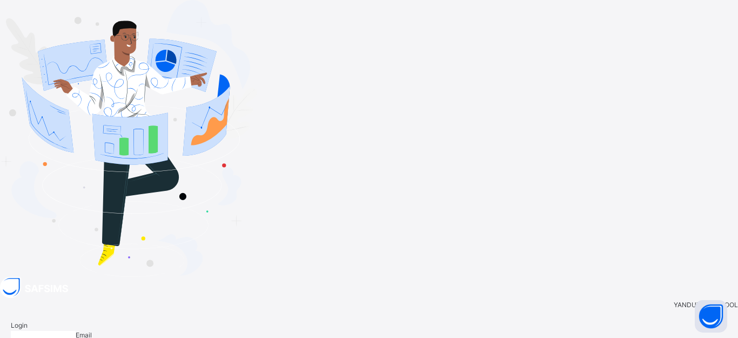
type input "**********"
